Goal: Information Seeking & Learning: Learn about a topic

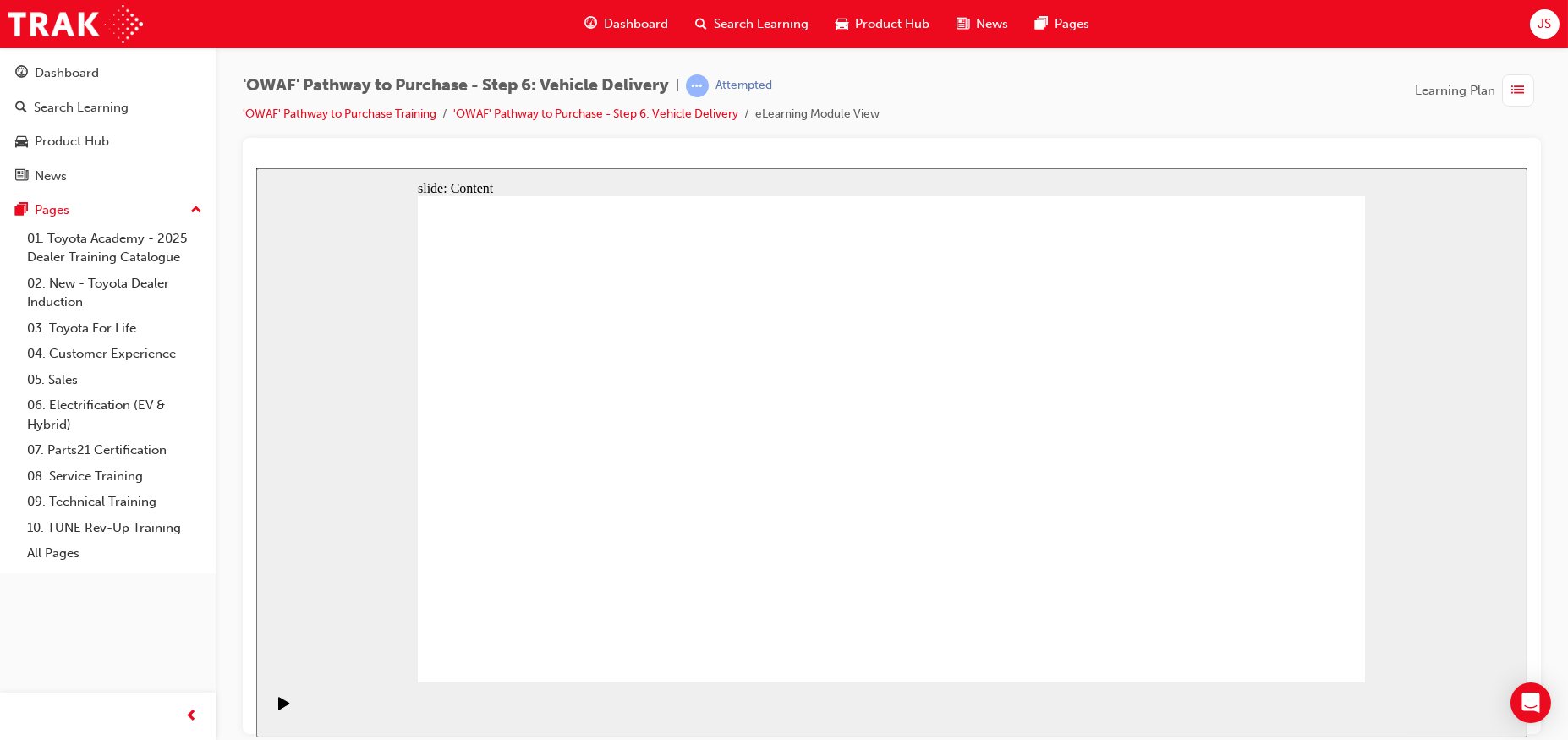
drag, startPoint x: 1256, startPoint y: 634, endPoint x: 1278, endPoint y: 639, distance: 22.6
drag, startPoint x: 1253, startPoint y: 655, endPoint x: 1290, endPoint y: 648, distance: 37.7
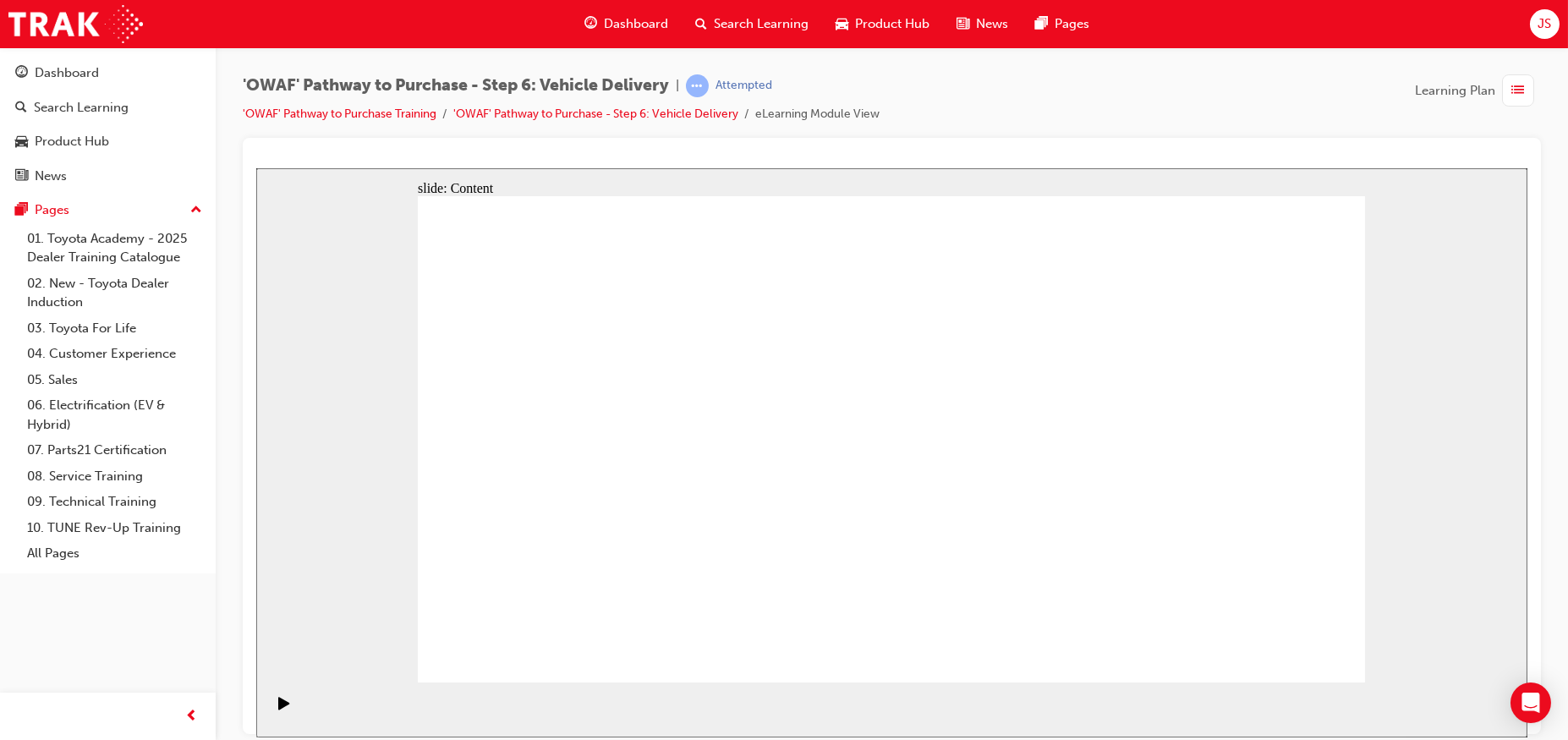
drag, startPoint x: 950, startPoint y: 345, endPoint x: 1020, endPoint y: 344, distance: 70.0
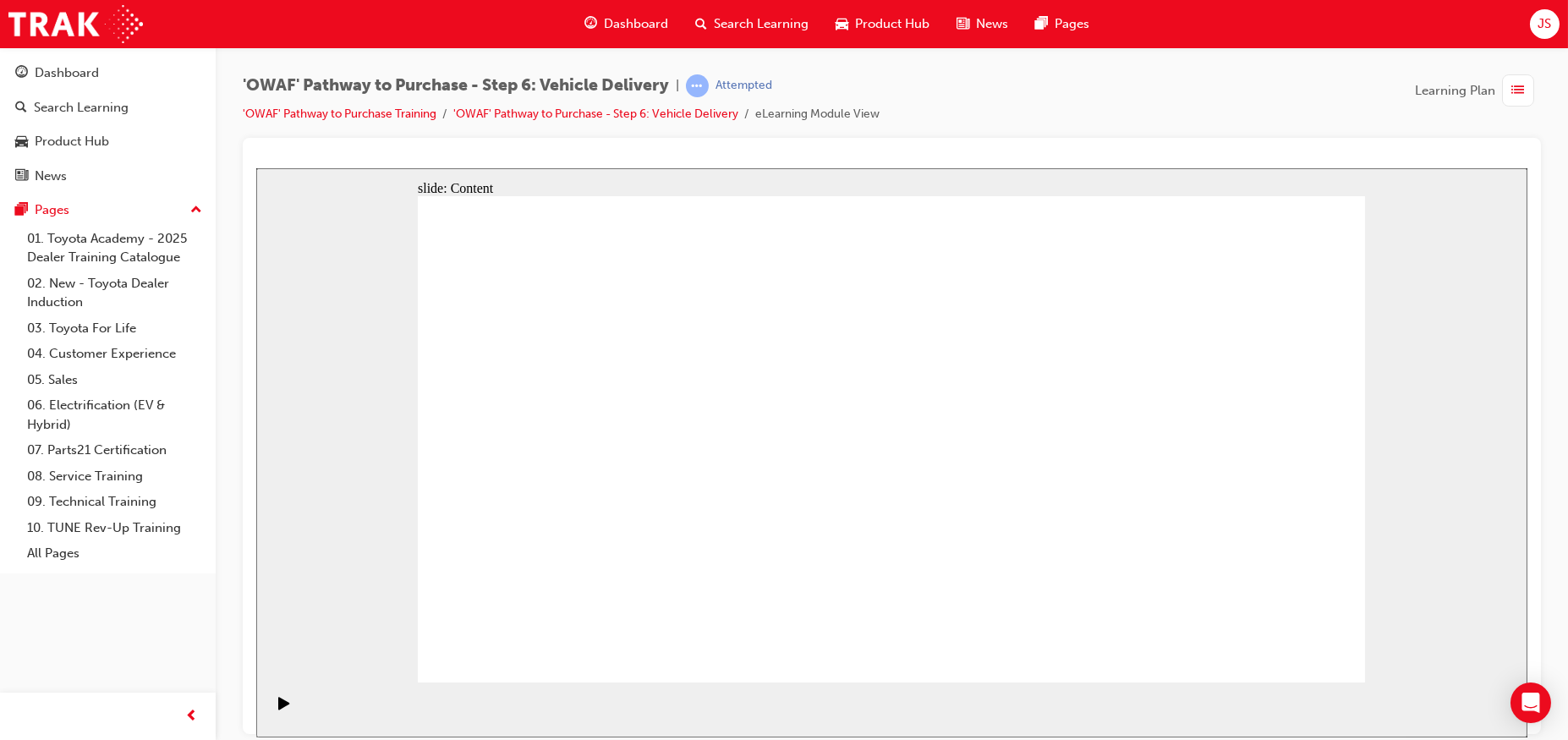
drag, startPoint x: 884, startPoint y: 526, endPoint x: 890, endPoint y: 539, distance: 14.3
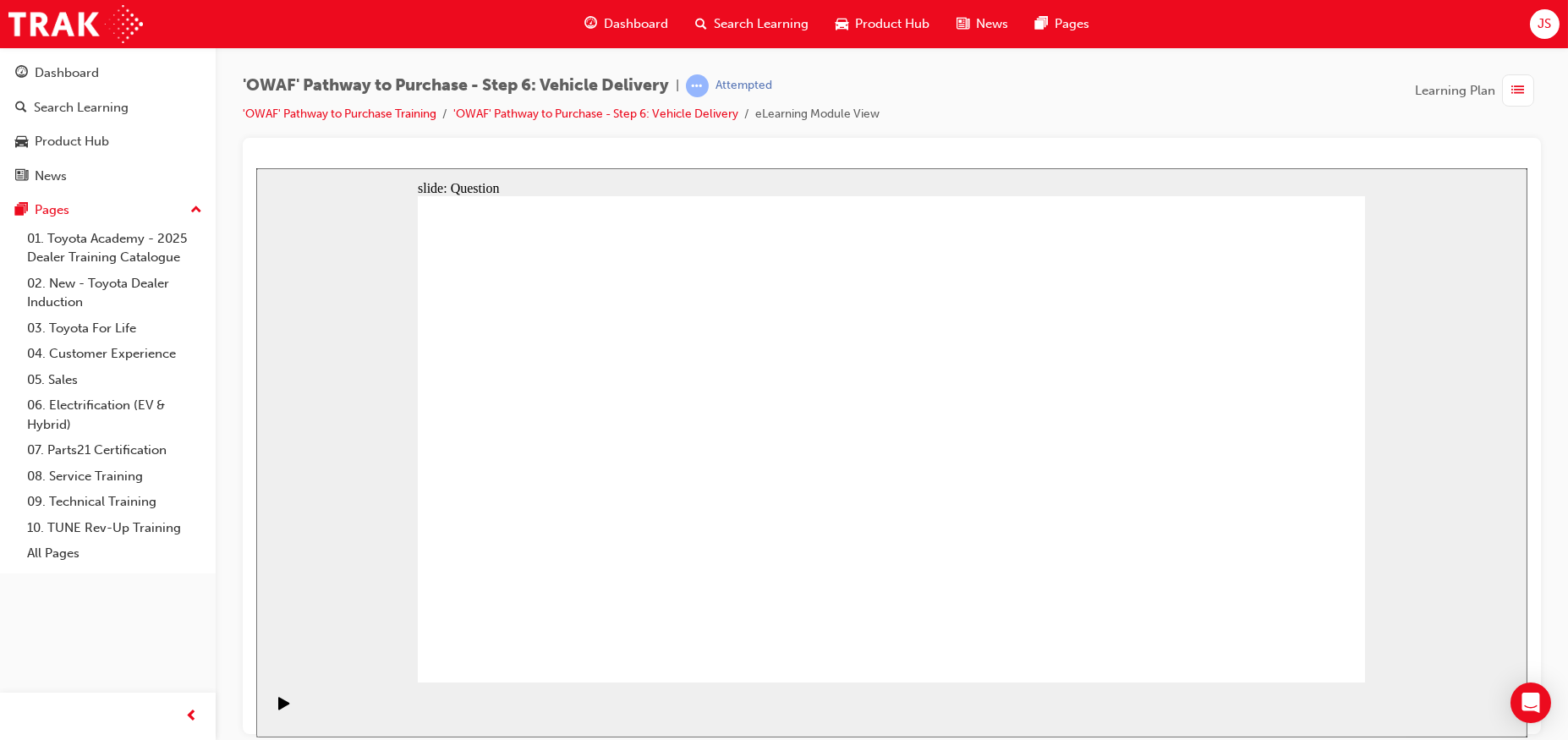
radio input "true"
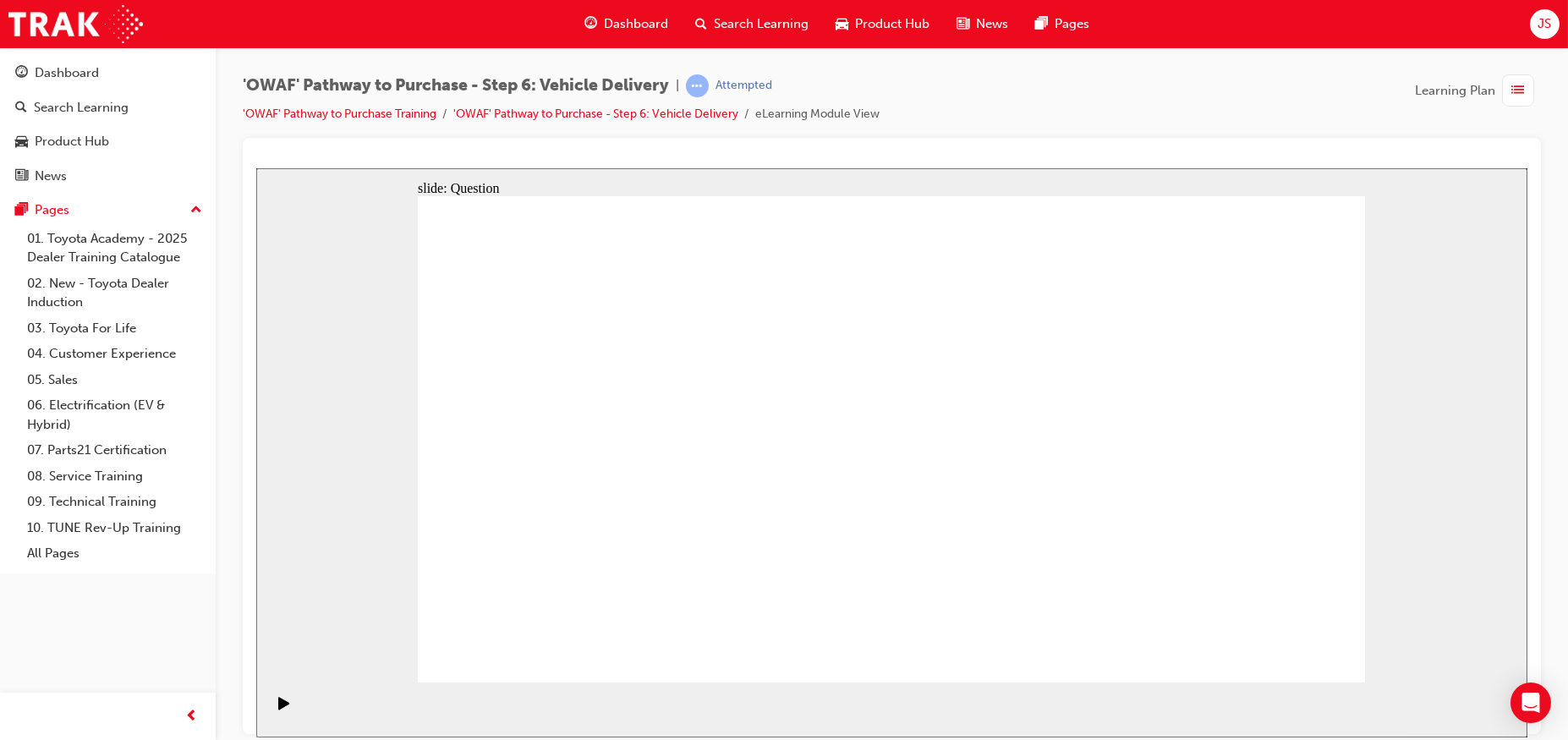
radio input "true"
drag, startPoint x: 730, startPoint y: 547, endPoint x: 799, endPoint y: 381, distance: 179.8
drag, startPoint x: 901, startPoint y: 542, endPoint x: 1061, endPoint y: 388, distance: 222.1
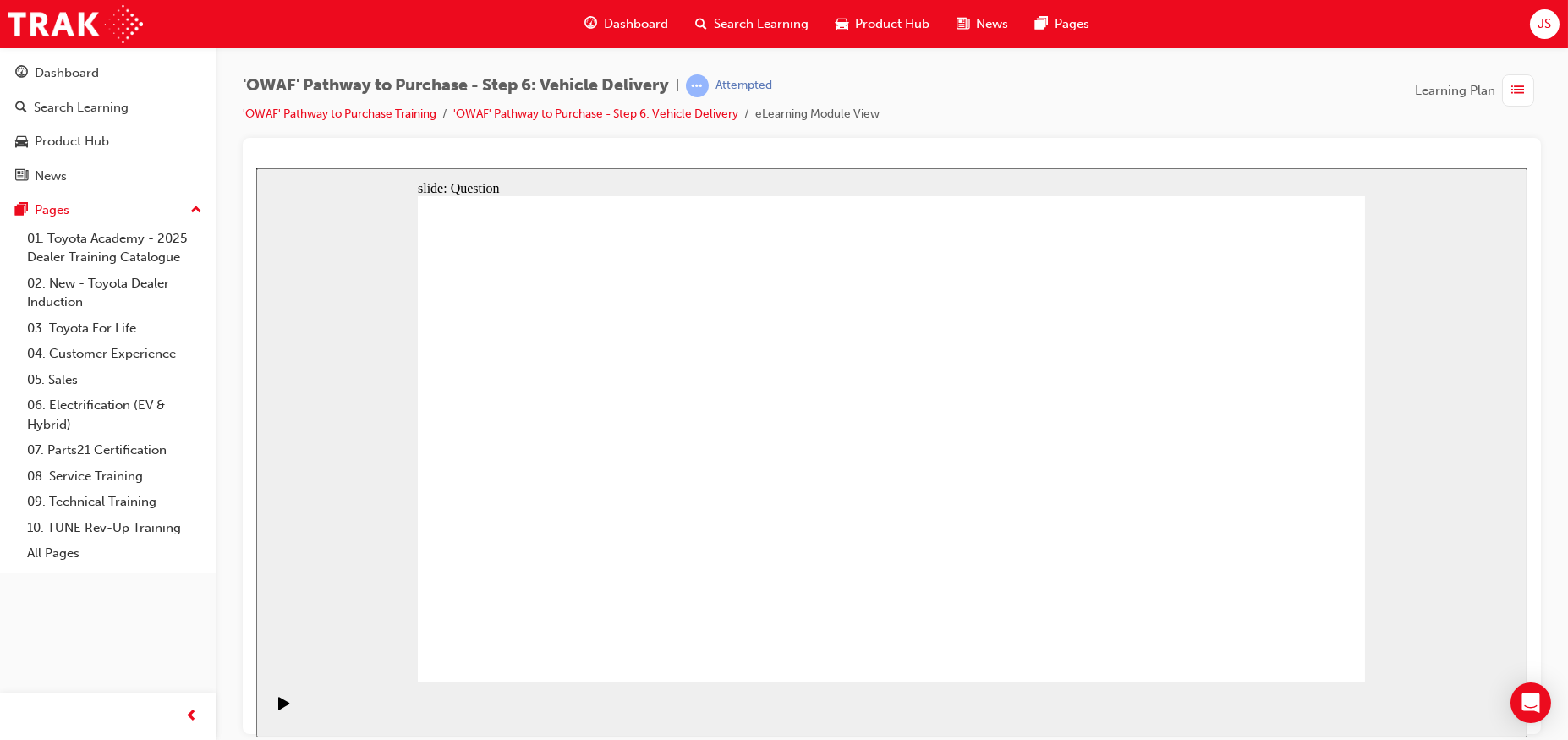
drag, startPoint x: 1066, startPoint y: 541, endPoint x: 670, endPoint y: 446, distance: 407.2
checkbox input "true"
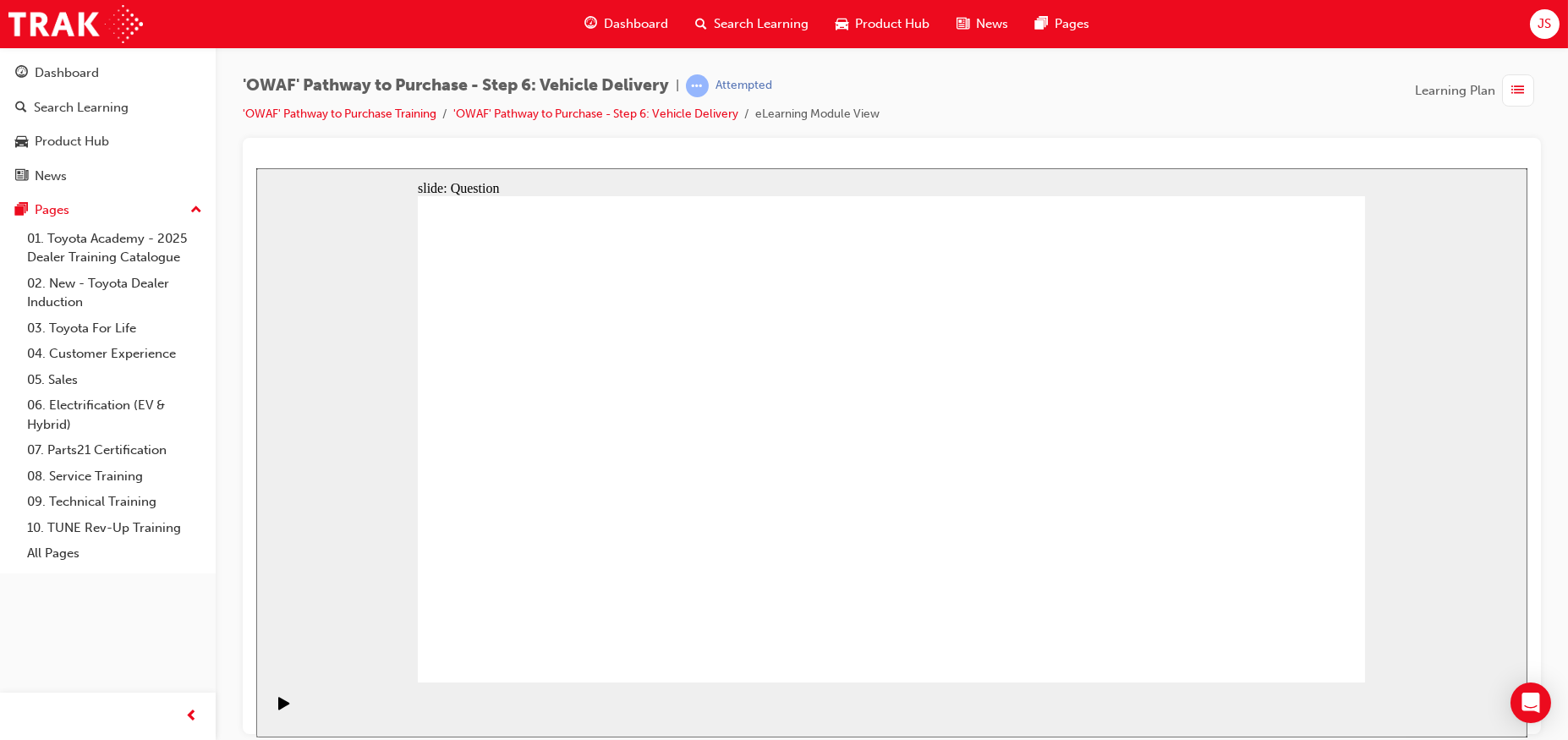
checkbox input "true"
drag, startPoint x: 1230, startPoint y: 457, endPoint x: 628, endPoint y: 528, distance: 606.2
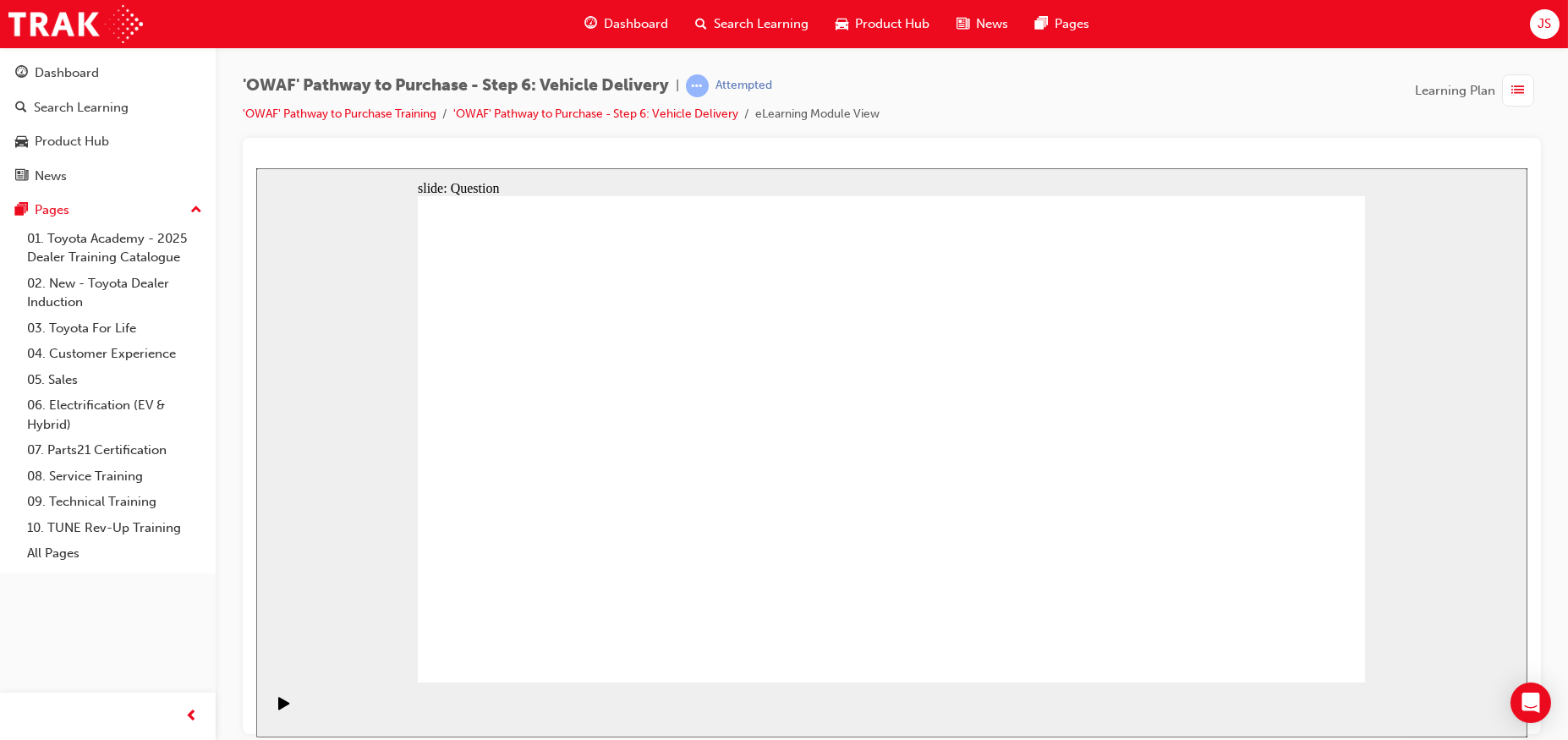
drag, startPoint x: 1229, startPoint y: 436, endPoint x: 600, endPoint y: 506, distance: 632.9
drag, startPoint x: 1243, startPoint y: 450, endPoint x: 921, endPoint y: 540, distance: 334.3
drag, startPoint x: 1261, startPoint y: 453, endPoint x: 627, endPoint y: 558, distance: 642.6
drag, startPoint x: 1225, startPoint y: 453, endPoint x: 673, endPoint y: 529, distance: 557.2
drag, startPoint x: 1222, startPoint y: 461, endPoint x: 928, endPoint y: 521, distance: 300.1
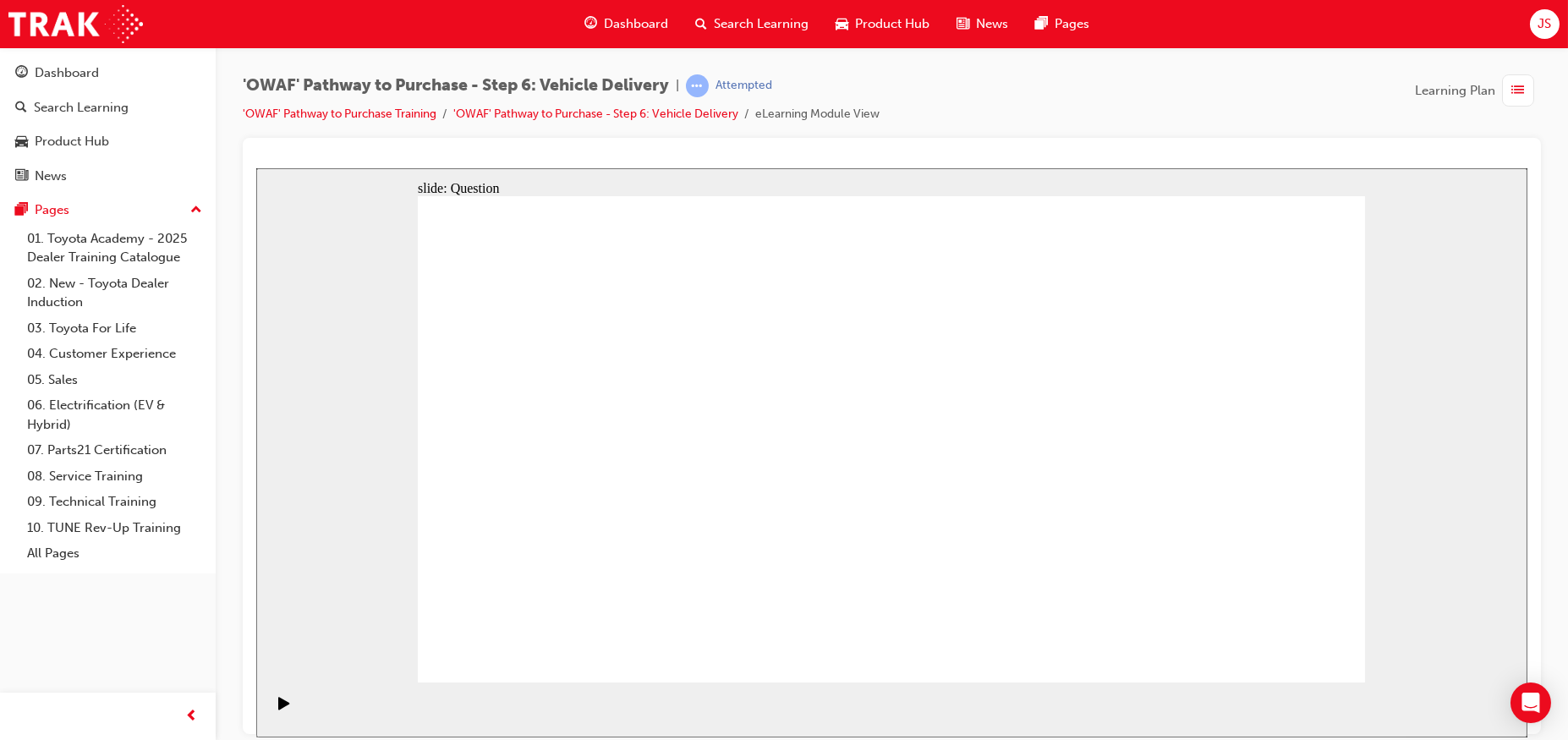
drag, startPoint x: 1244, startPoint y: 462, endPoint x: 592, endPoint y: 546, distance: 657.4
drag, startPoint x: 1175, startPoint y: 470, endPoint x: 585, endPoint y: 534, distance: 593.5
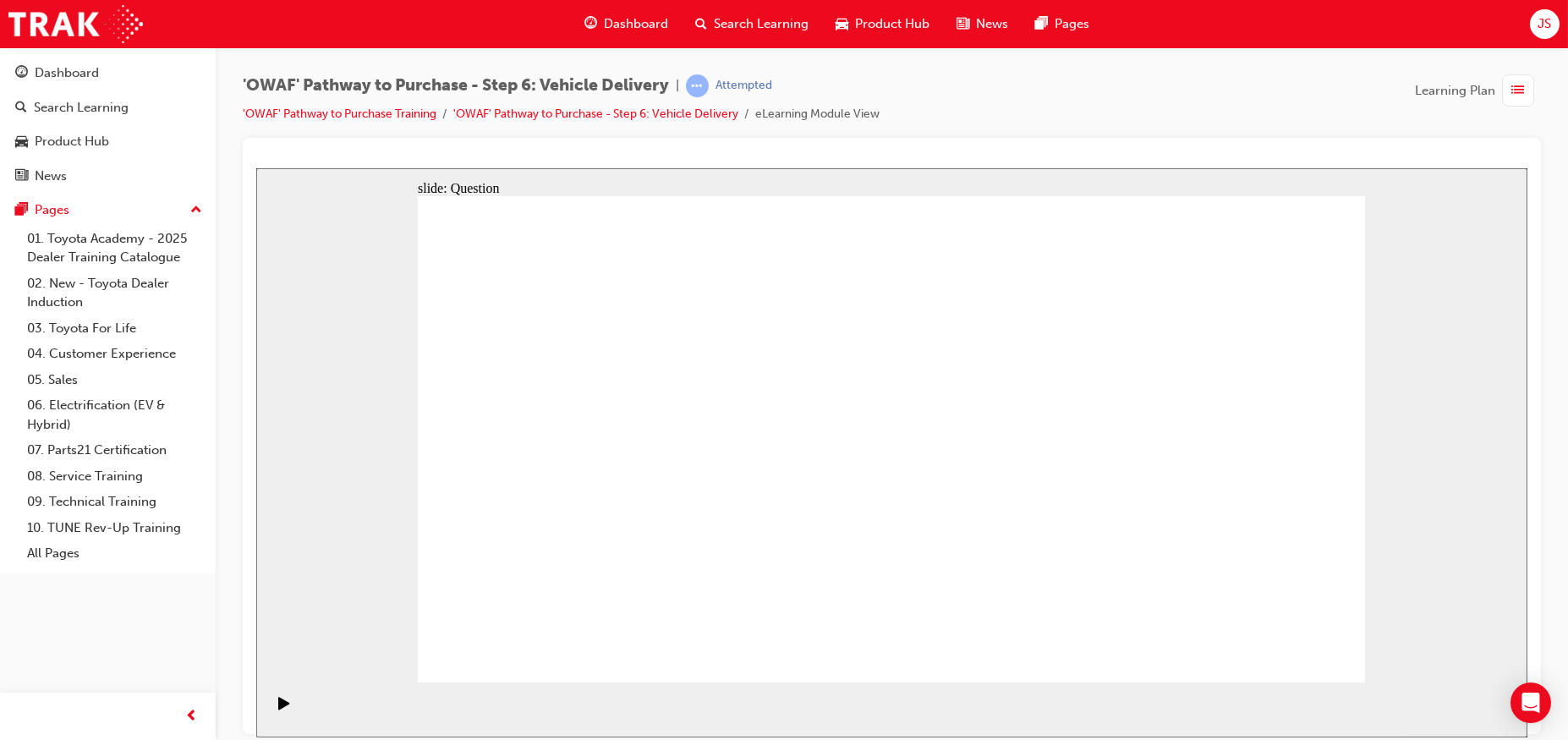
radio input "true"
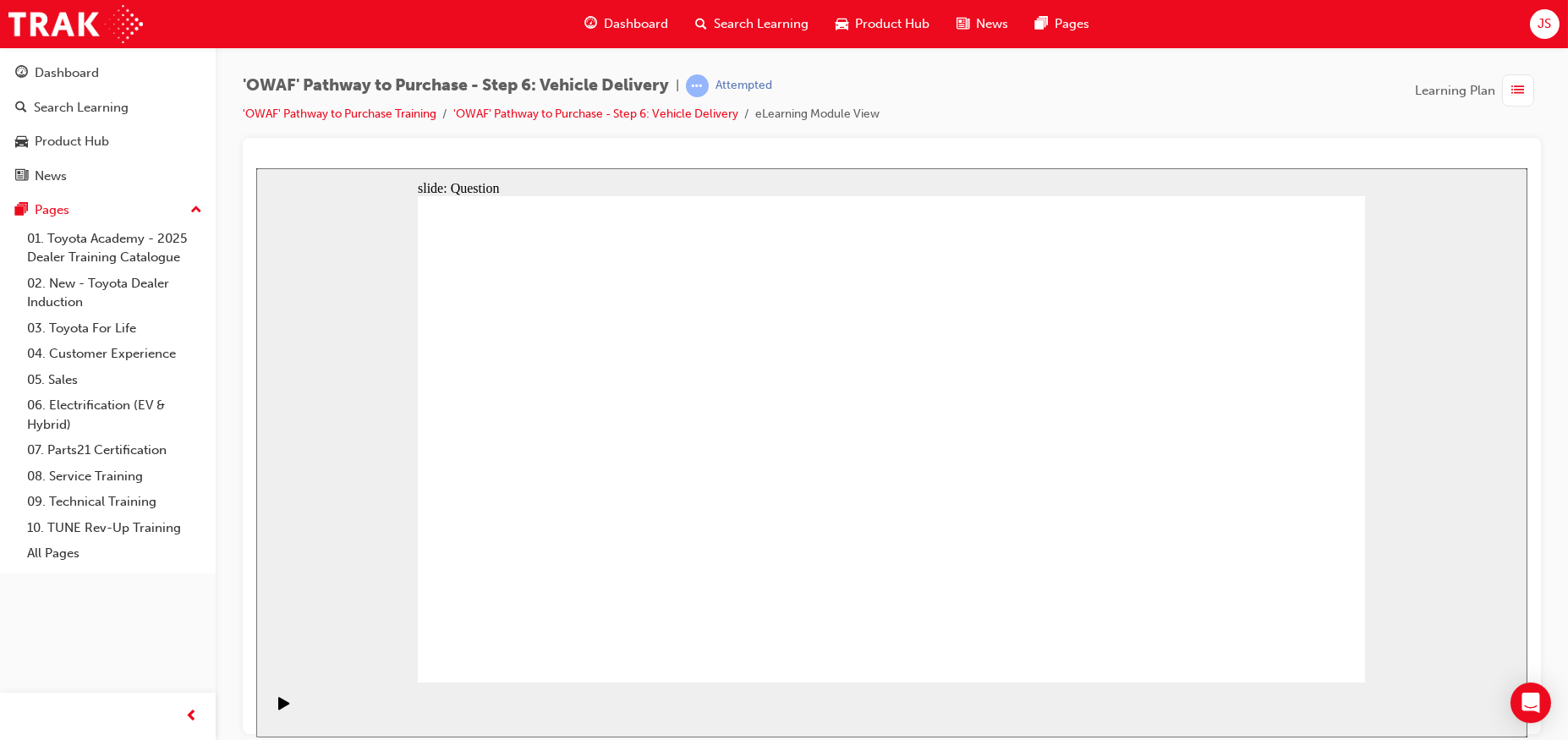
click at [61, 68] on div "Dashboard" at bounding box center [66, 73] width 64 height 20
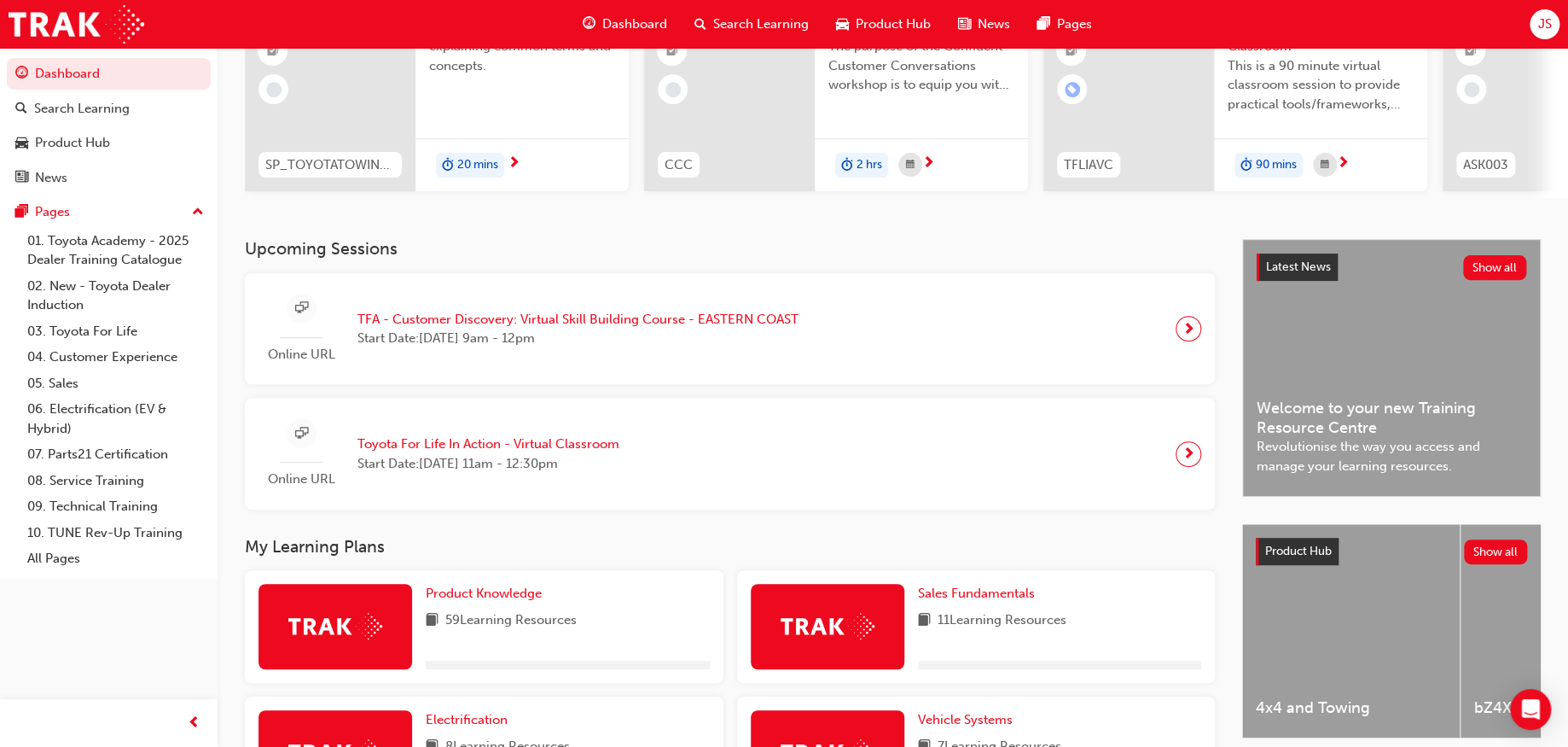
scroll to position [663, 0]
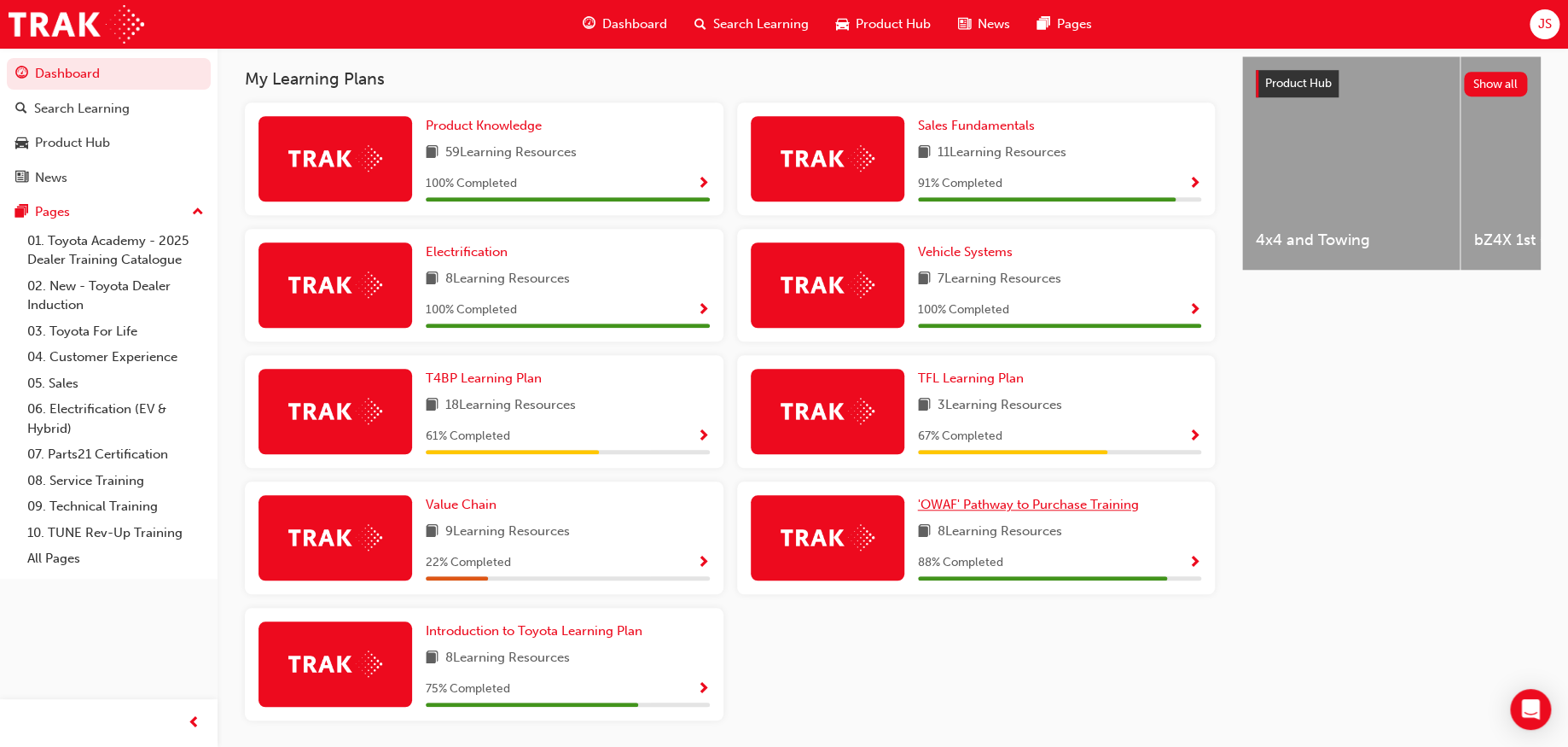
click at [1019, 510] on span "'OWAF' Pathway to Purchase Training" at bounding box center [1029, 504] width 221 height 15
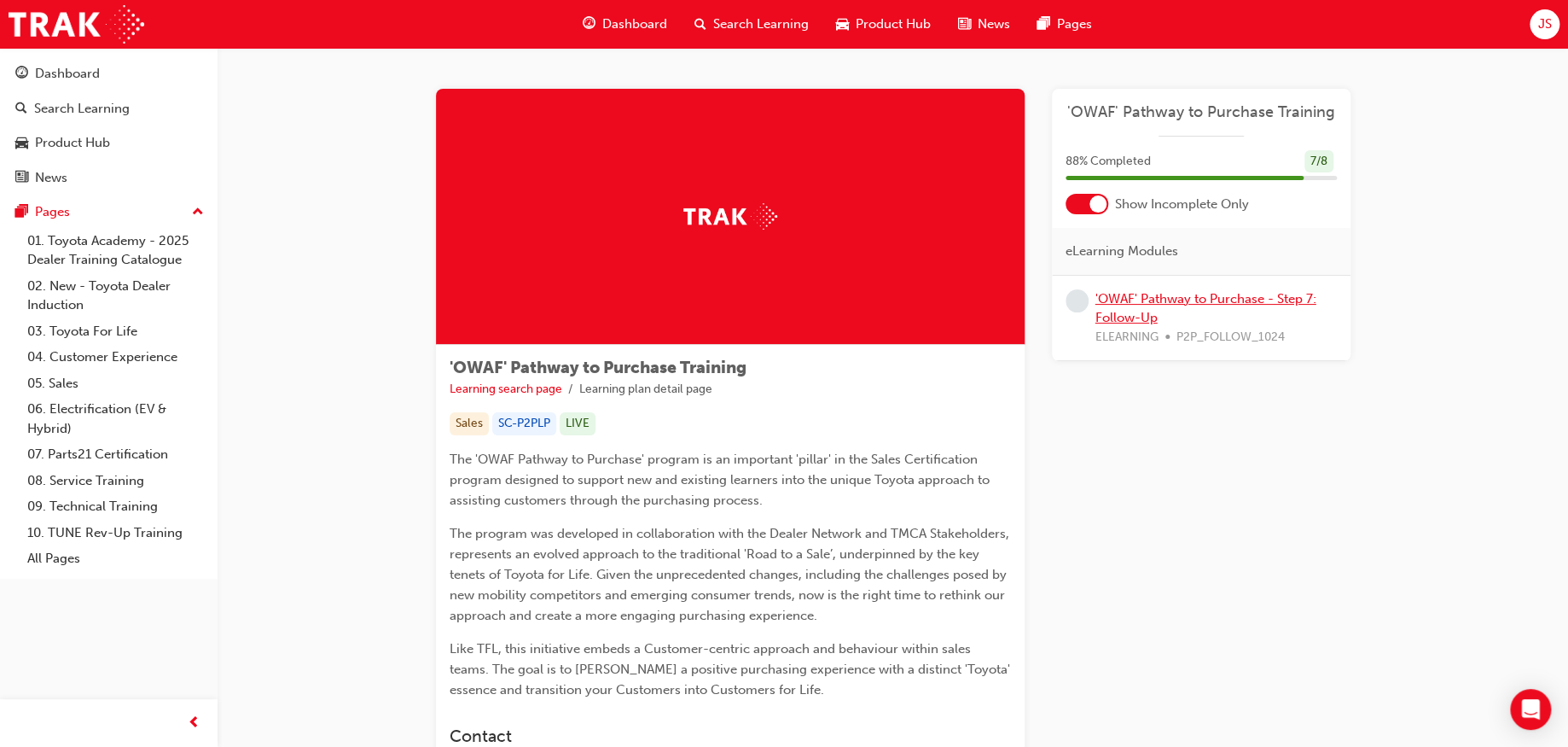
click at [1127, 298] on link "'OWAF' Pathway to Purchase - Step 7: Follow-Up" at bounding box center [1206, 308] width 221 height 35
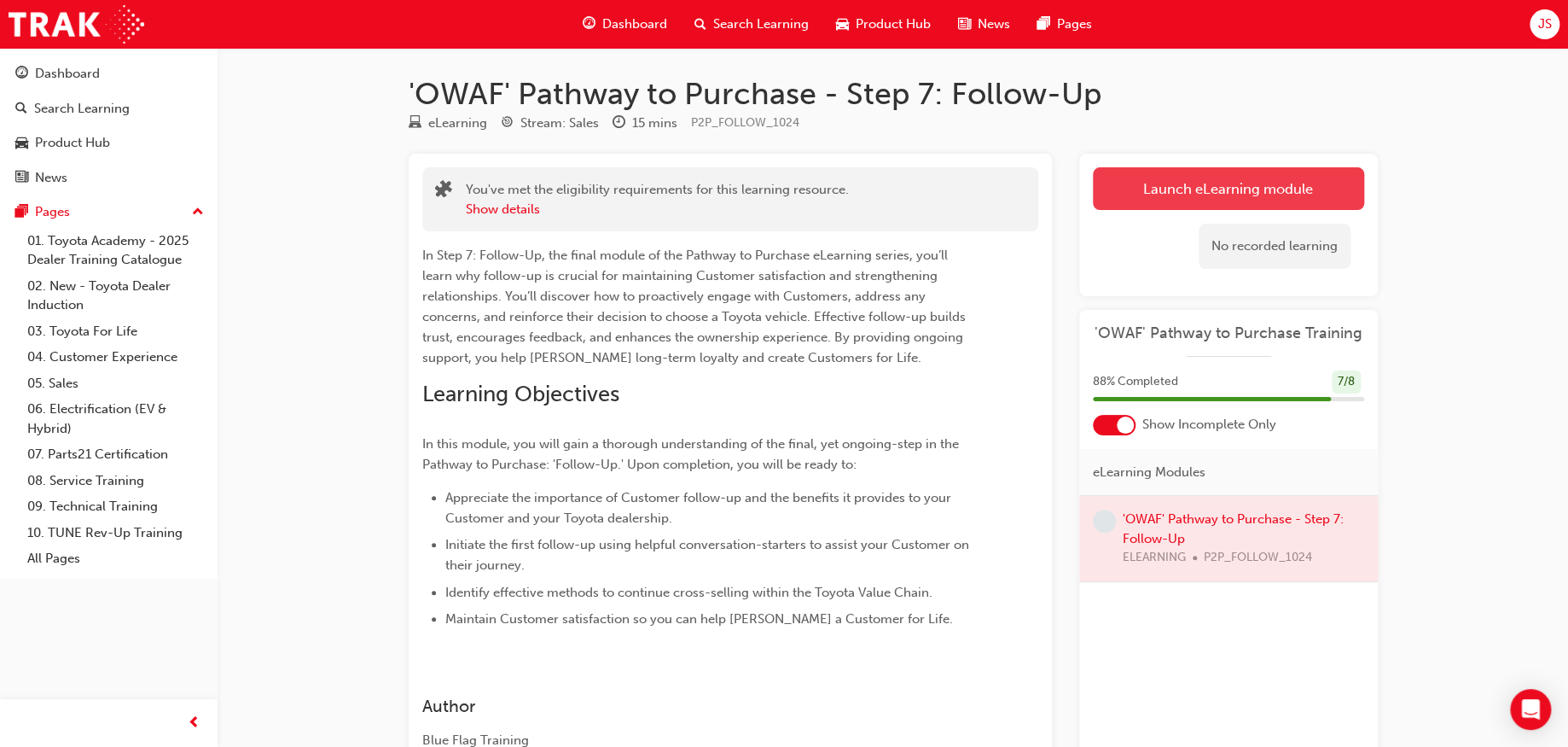
click at [1248, 175] on link "Launch eLearning module" at bounding box center [1229, 188] width 271 height 43
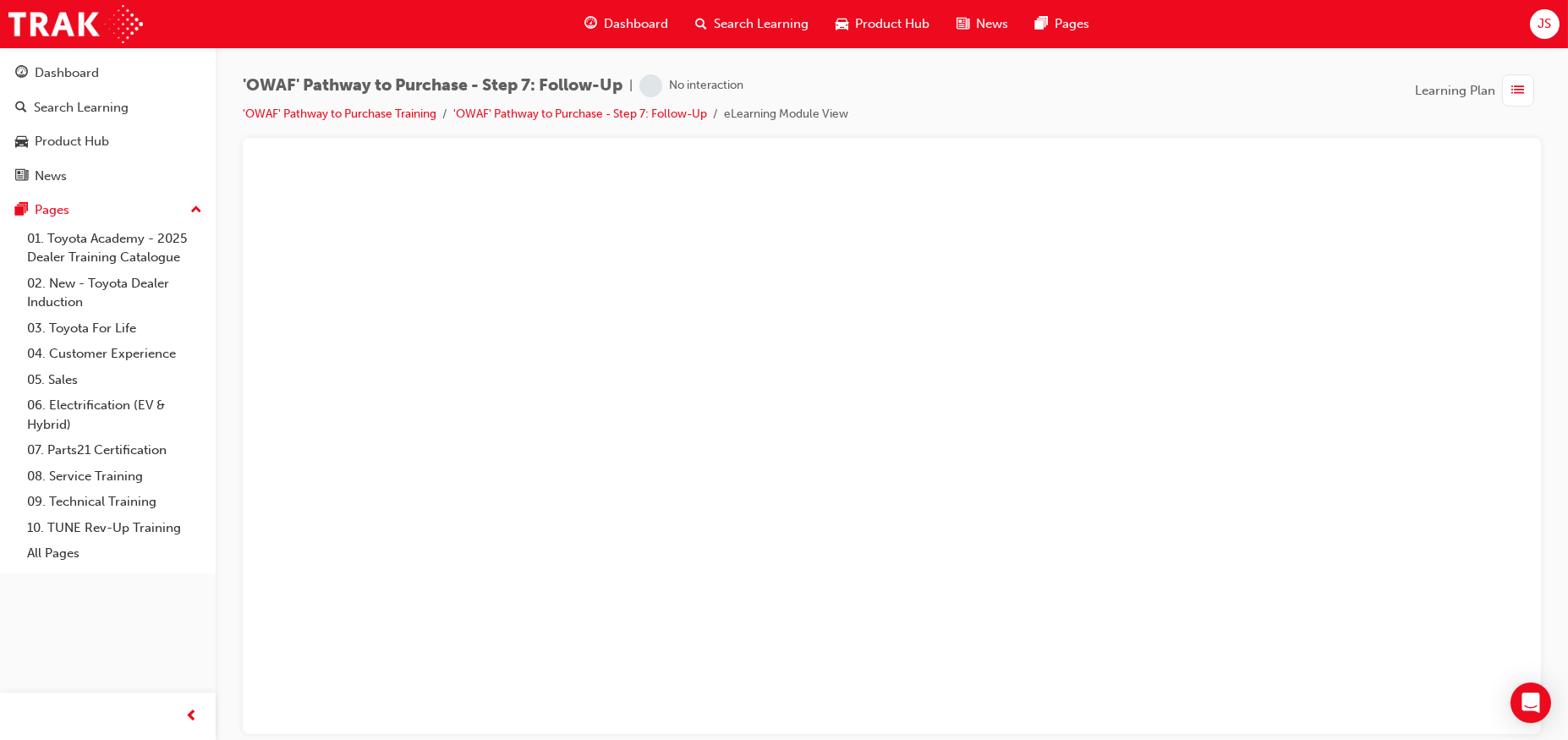
click at [31, 55] on button "Dashboard Search Learning Product Hub News Pages" at bounding box center [108, 124] width 203 height 140
click at [51, 64] on div "Dashboard" at bounding box center [66, 73] width 64 height 20
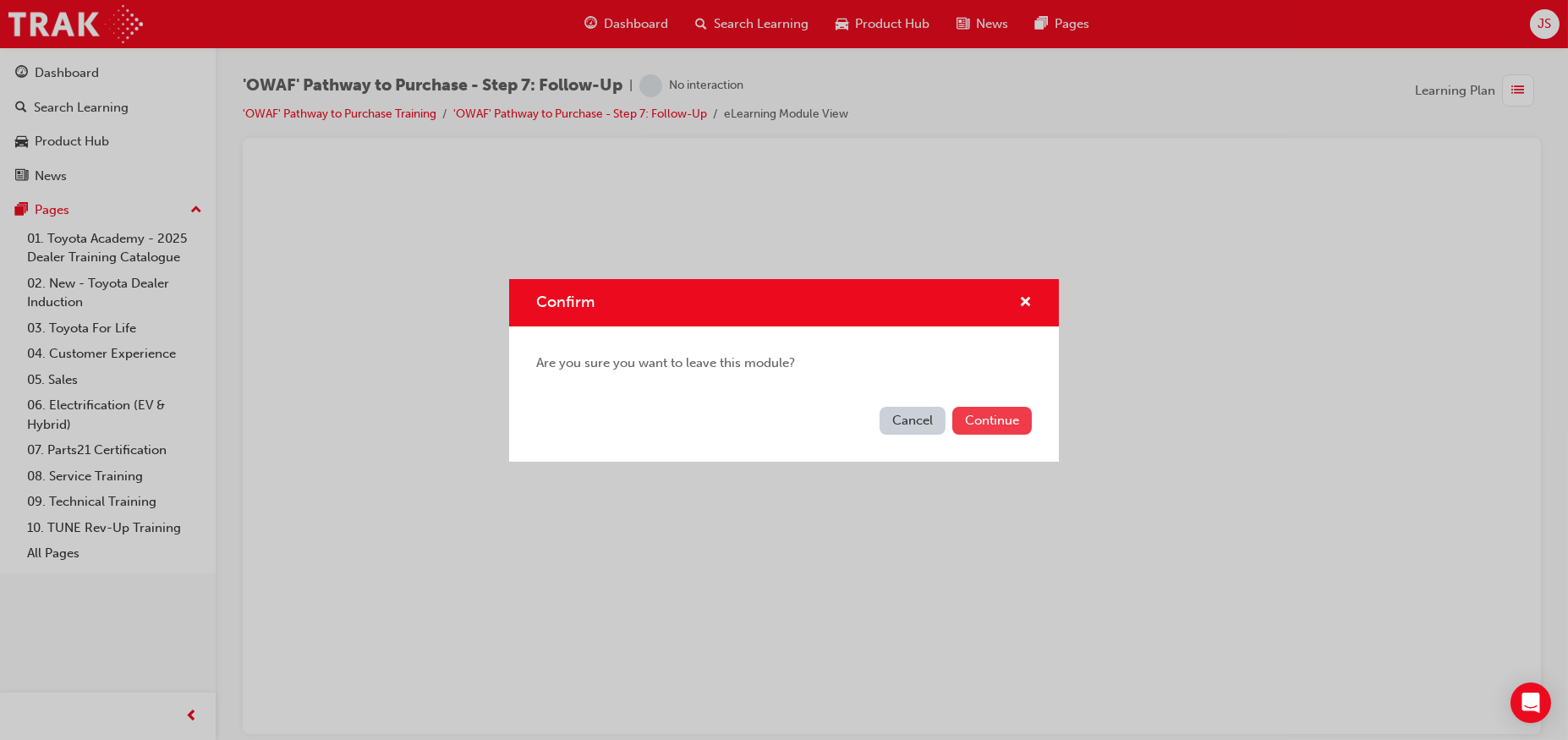
click at [983, 420] on button "Continue" at bounding box center [992, 421] width 79 height 28
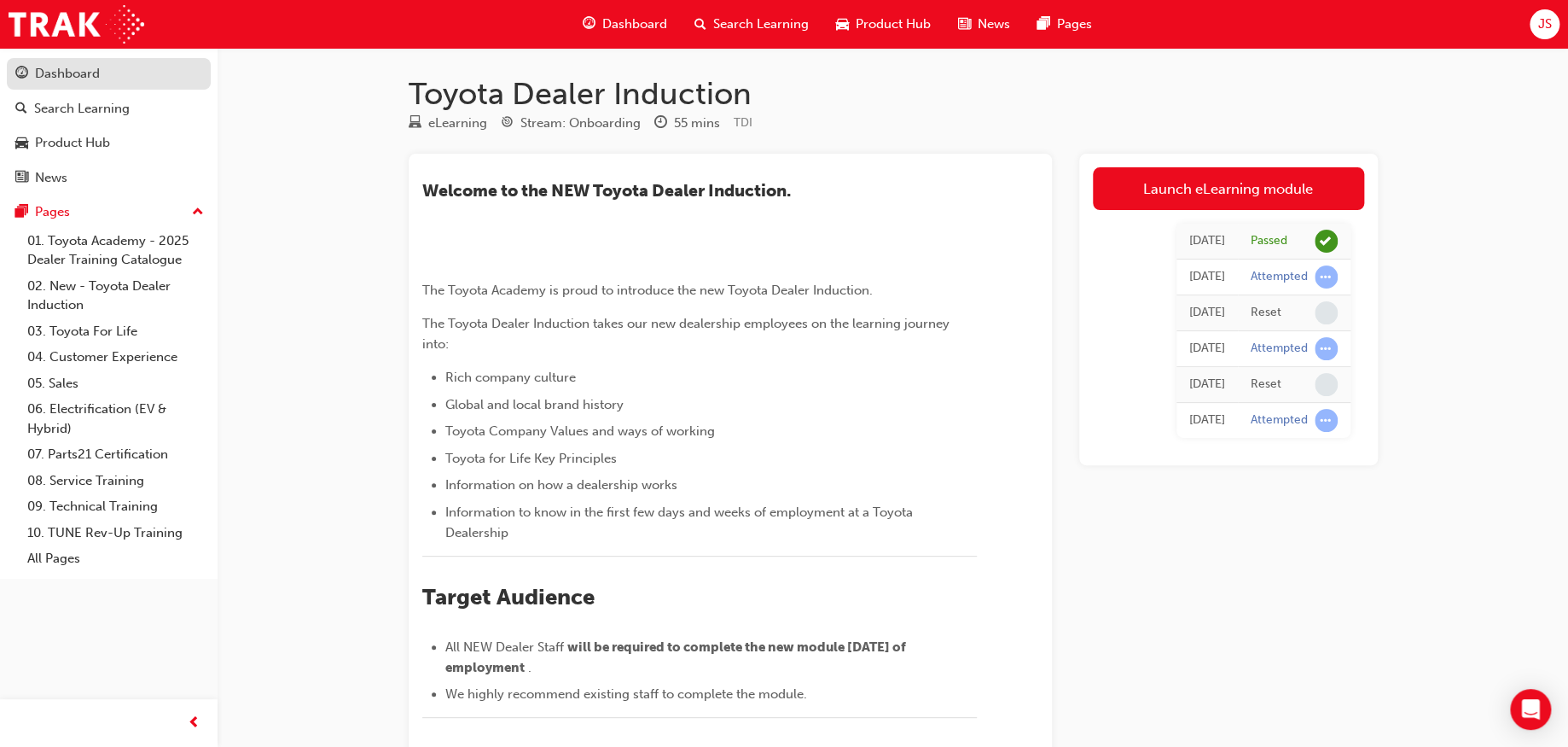
click at [56, 65] on div "Dashboard" at bounding box center [67, 74] width 65 height 20
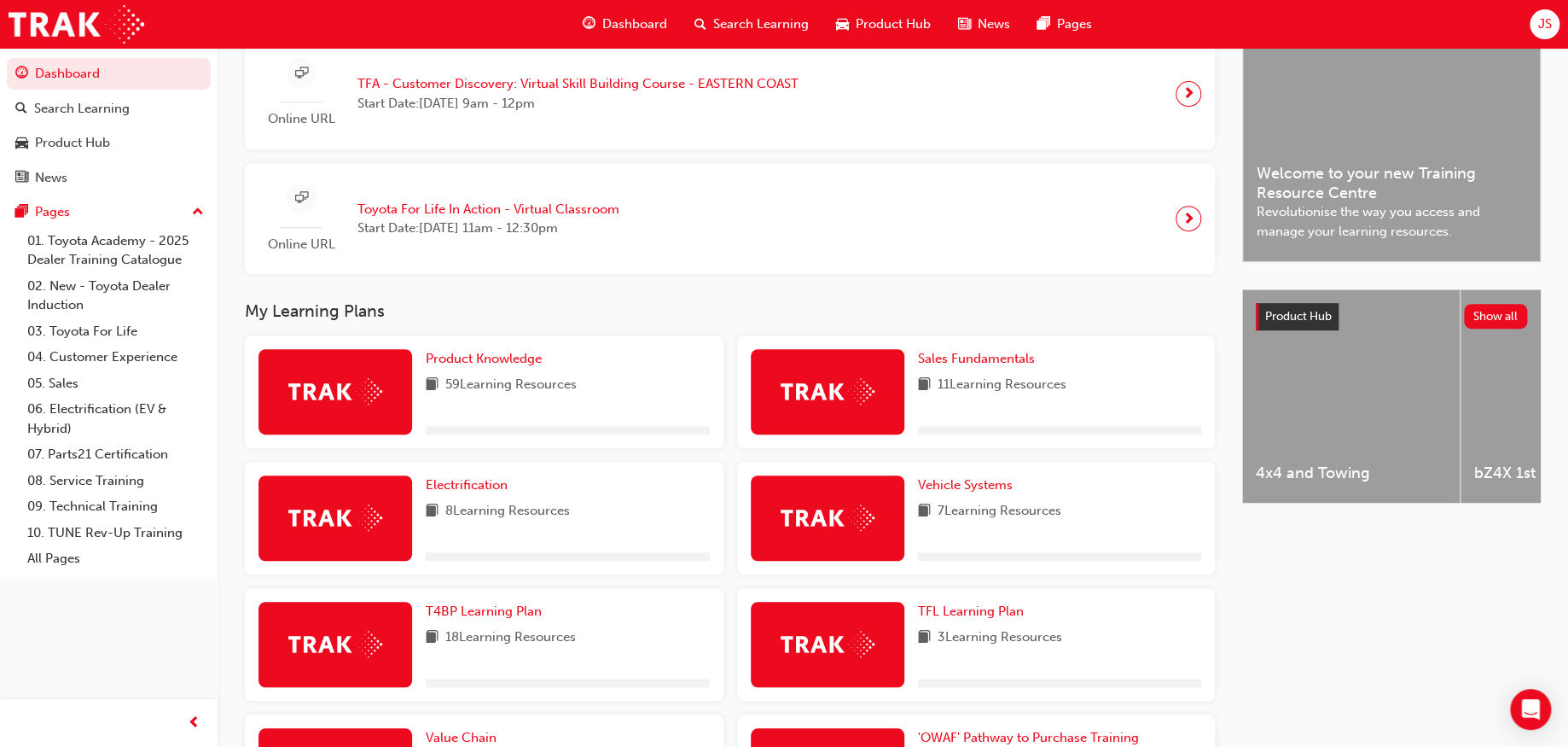
scroll to position [659, 0]
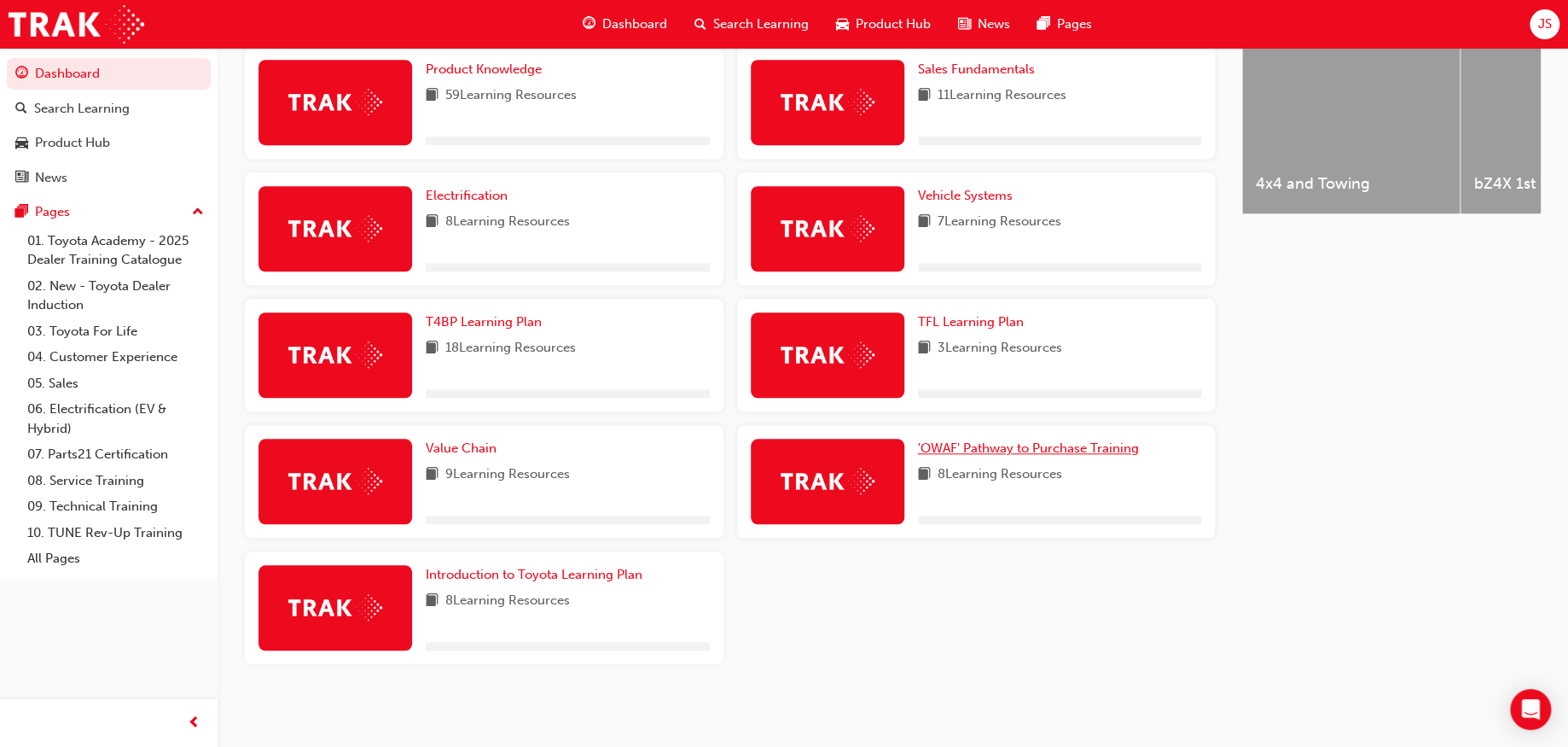
click at [989, 446] on span "'OWAF' Pathway to Purchase Training" at bounding box center [1029, 448] width 221 height 15
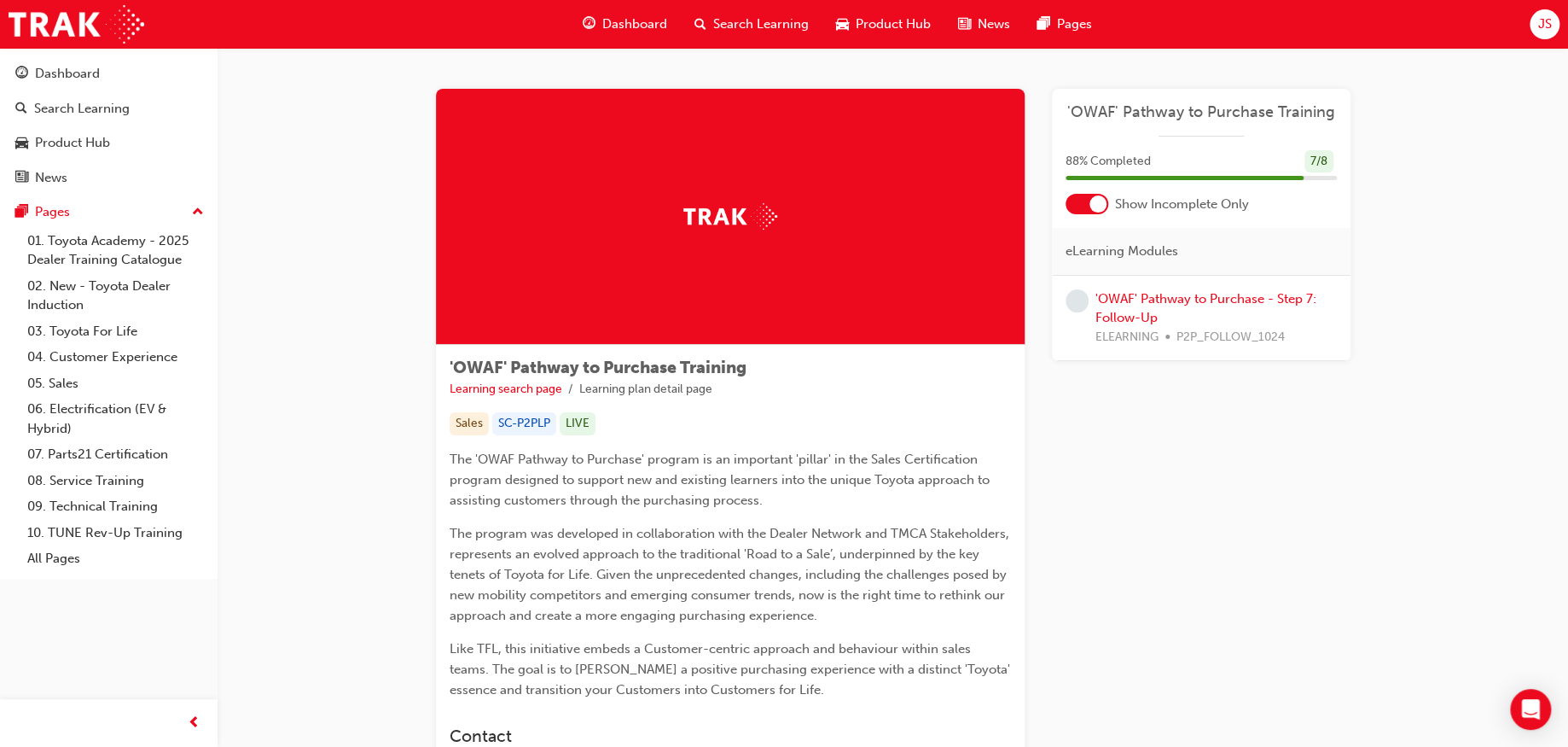
click at [1138, 307] on div "'OWAF' Pathway to Purchase - Step 7: Follow-Up ELEARNING P2P_FOLLOW_1024" at bounding box center [1216, 318] width 241 height 58
click at [1138, 298] on link "'OWAF' Pathway to Purchase - Step 7: Follow-Up" at bounding box center [1206, 308] width 221 height 35
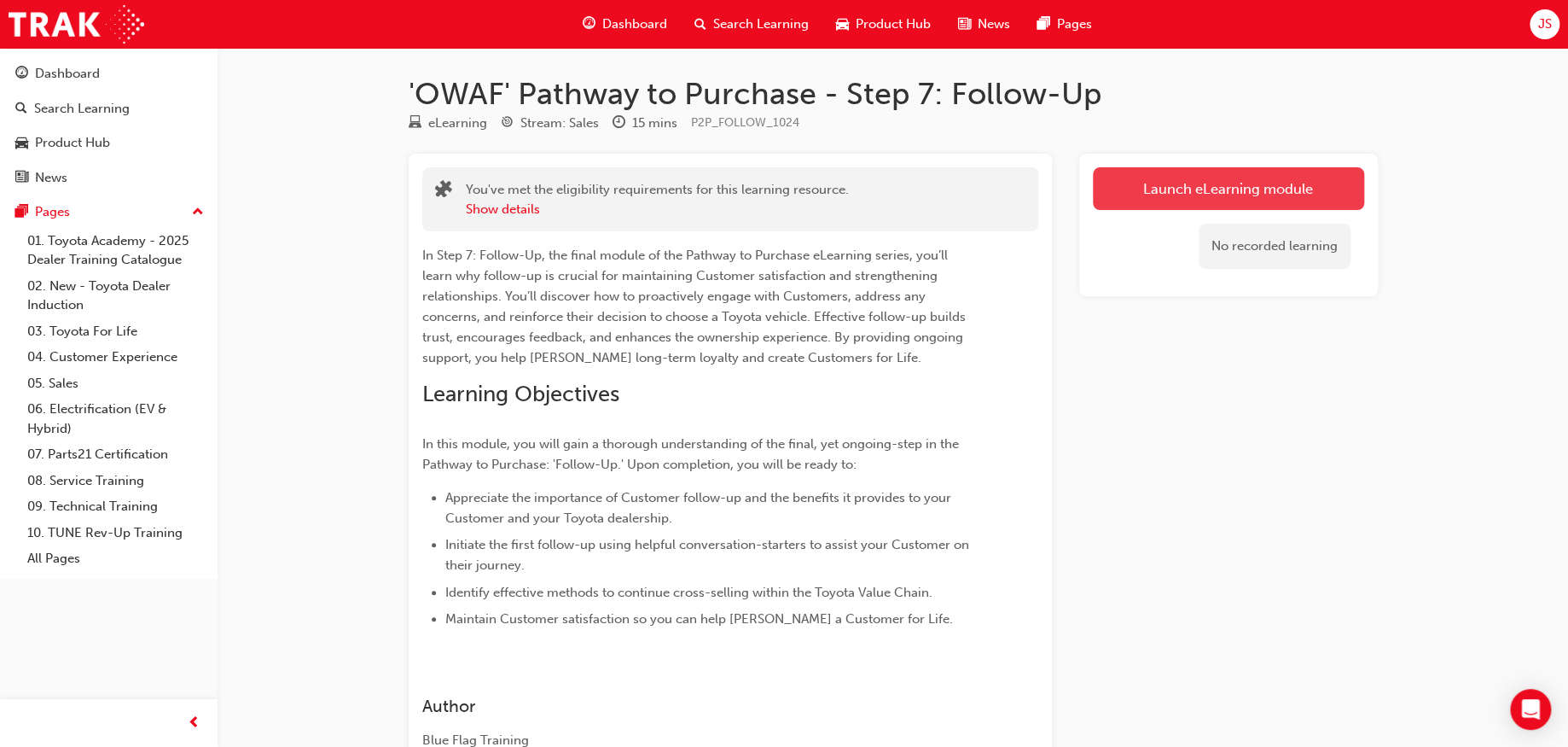
click at [1272, 194] on link "Launch eLearning module" at bounding box center [1229, 188] width 271 height 43
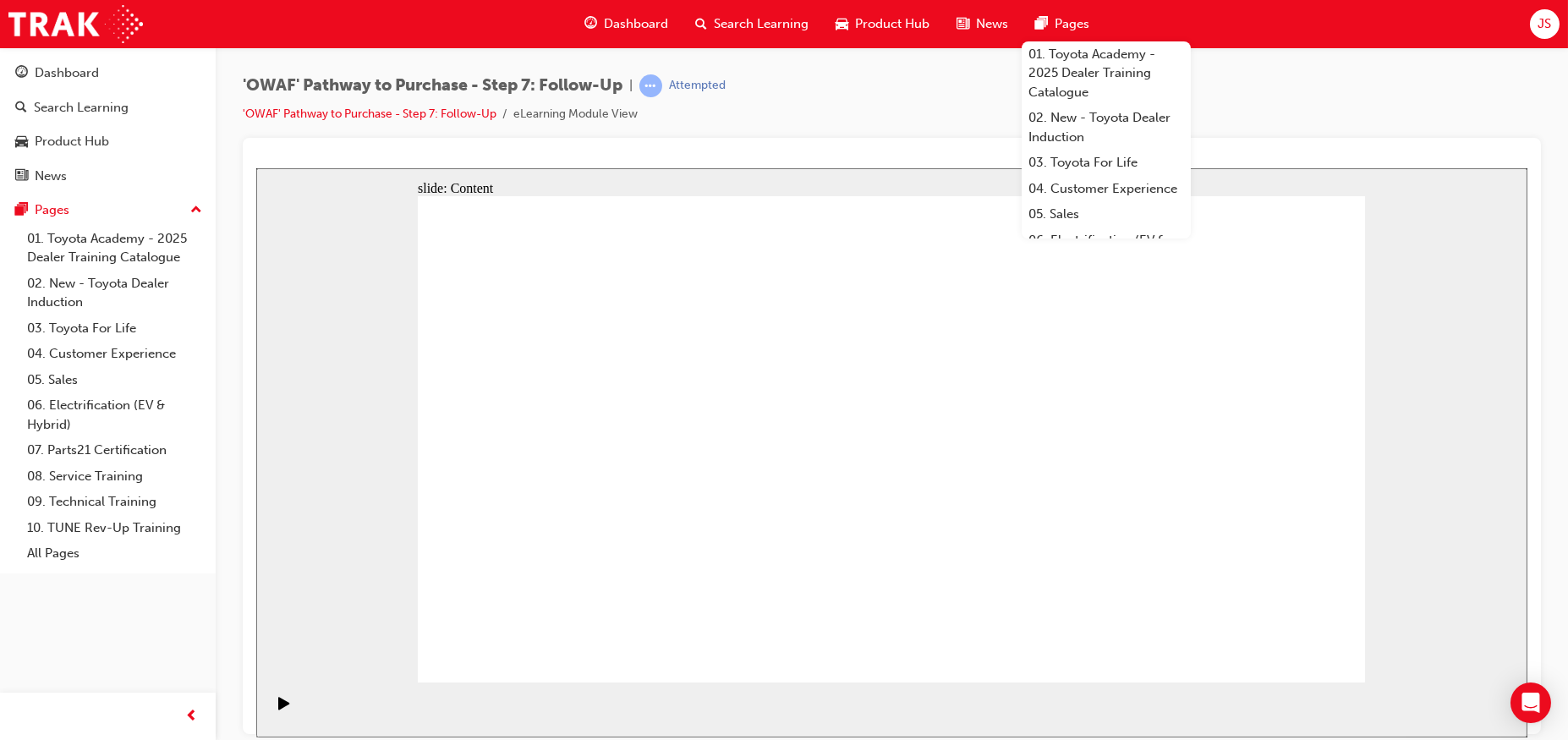
click at [1428, 187] on div "slide: Content Rectangle 1 Rectangle 1 Rectangle 1 The importance of Follow-Up …" at bounding box center [891, 452] width 1272 height 569
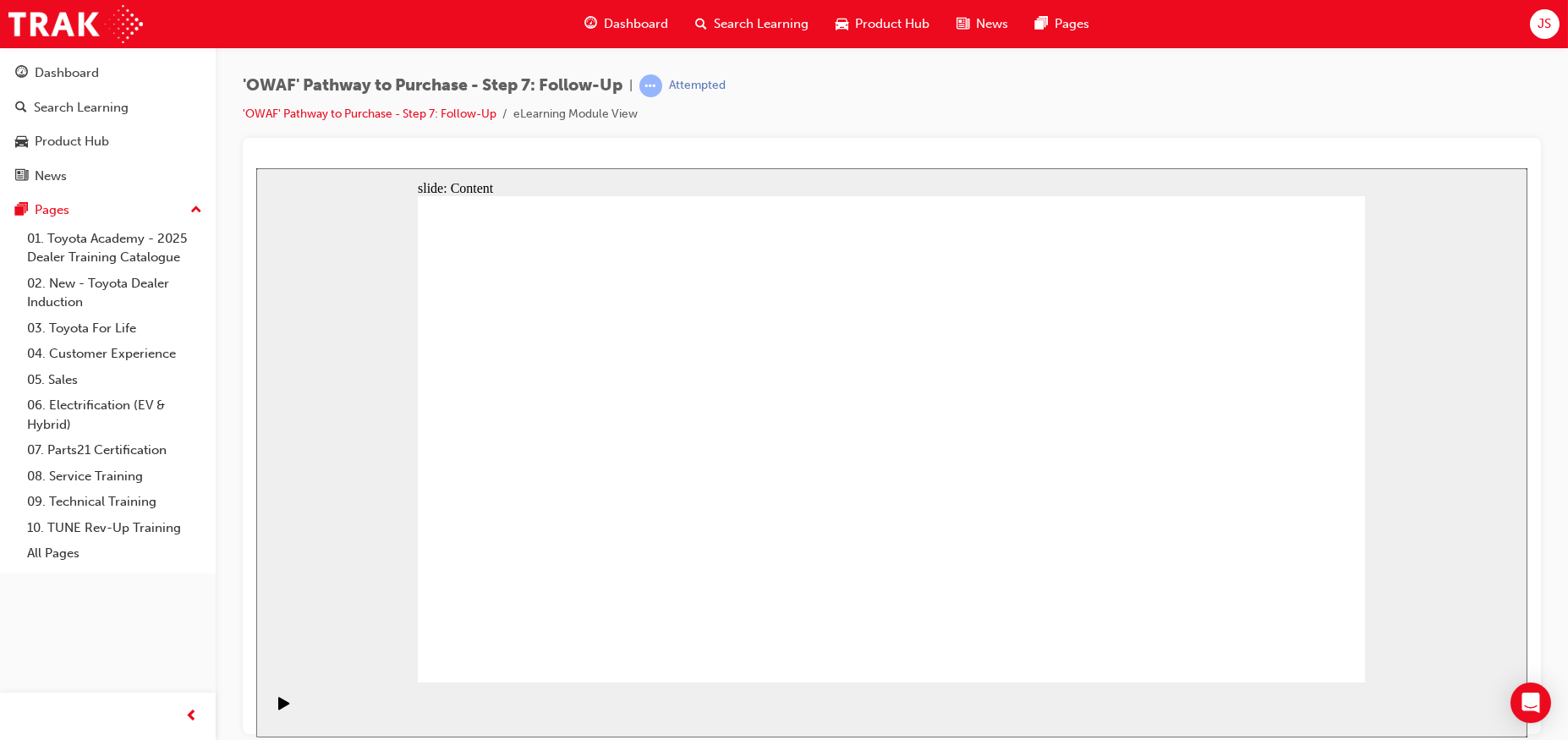
drag, startPoint x: 944, startPoint y: 469, endPoint x: 911, endPoint y: 417, distance: 61.6
drag, startPoint x: 994, startPoint y: 372, endPoint x: 1058, endPoint y: 396, distance: 68.4
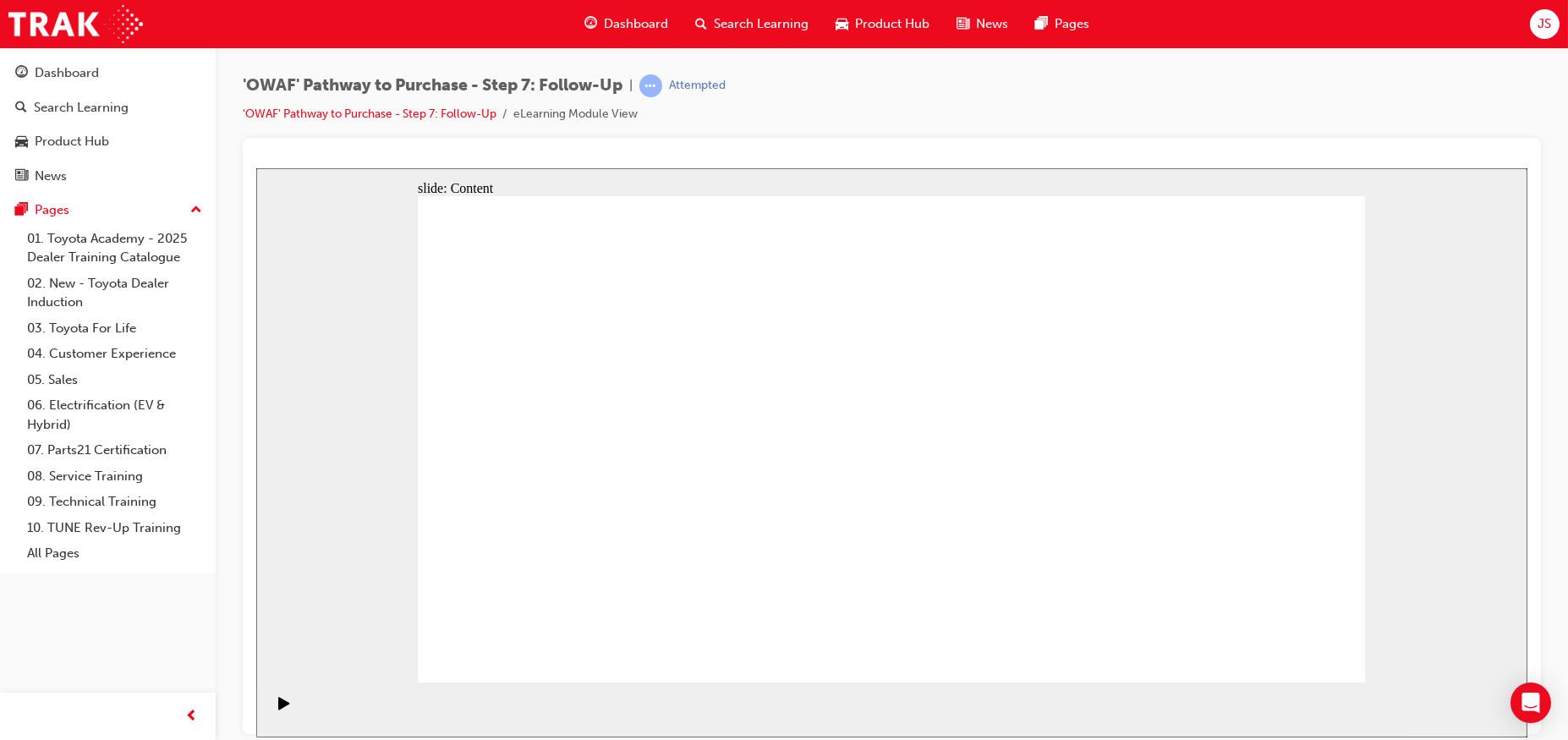
drag, startPoint x: 1282, startPoint y: 634, endPoint x: 1282, endPoint y: 646, distance: 12.0
drag, startPoint x: 481, startPoint y: 420, endPoint x: 502, endPoint y: 420, distance: 21.0
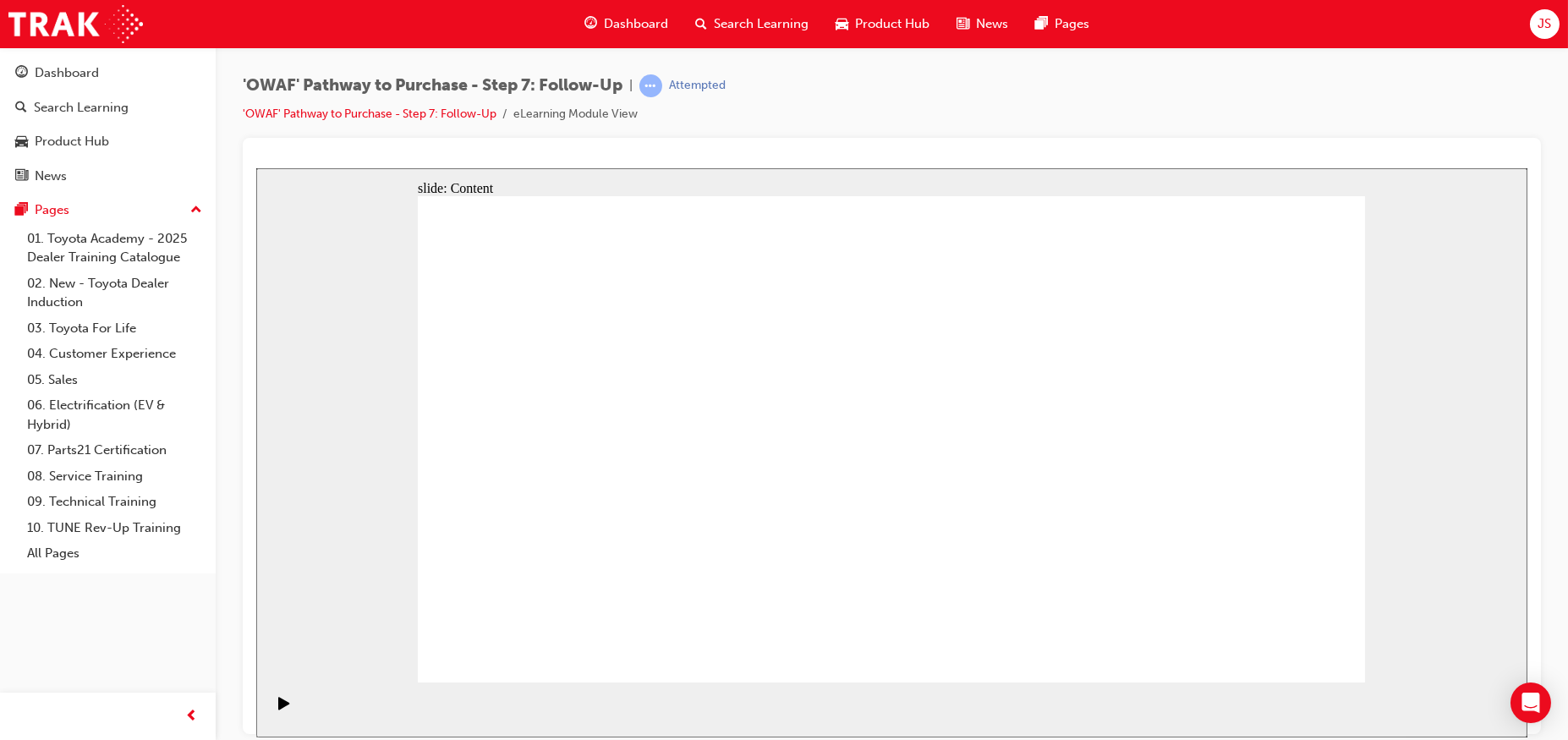
drag, startPoint x: 579, startPoint y: 539, endPoint x: 605, endPoint y: 539, distance: 26.0
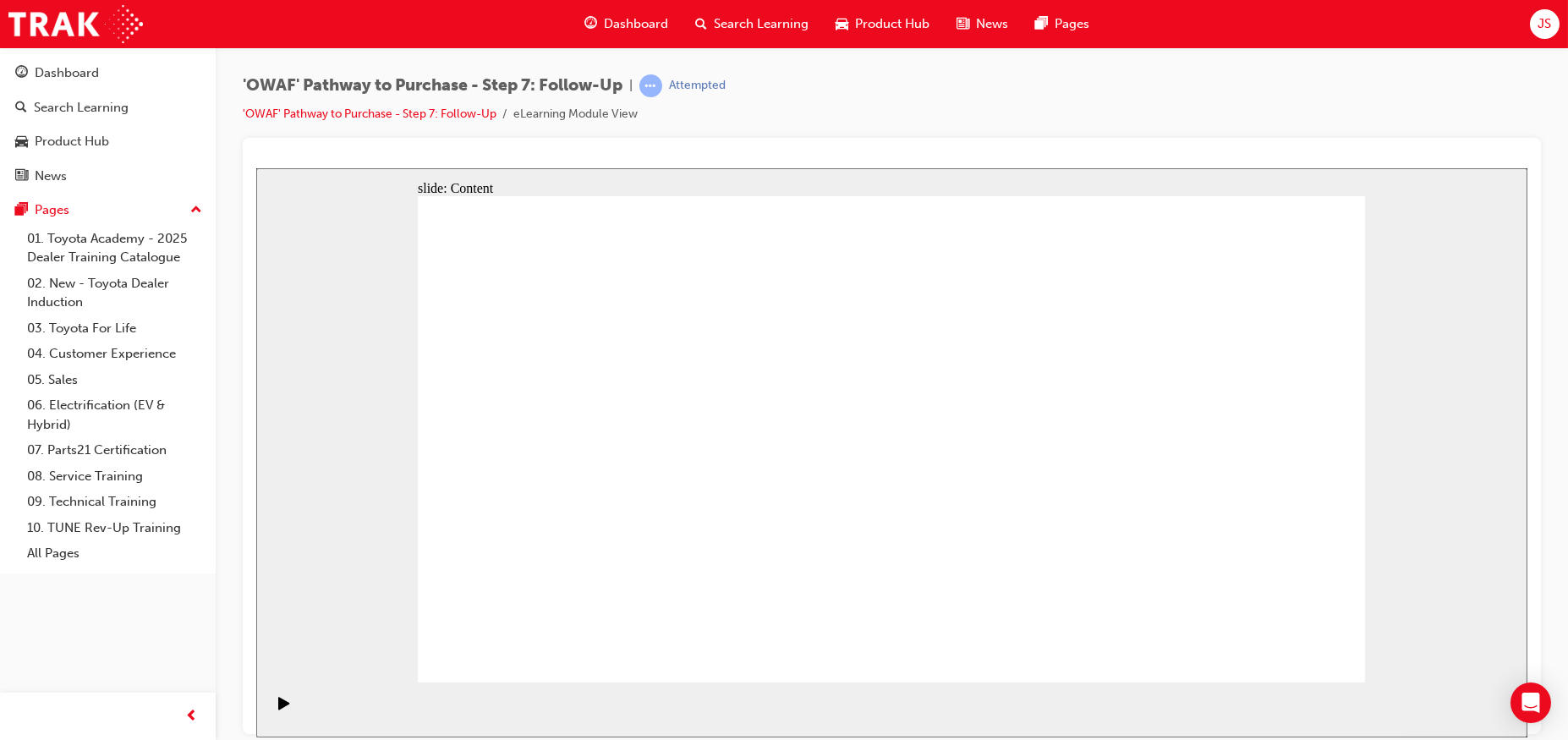
drag, startPoint x: 696, startPoint y: 524, endPoint x: 718, endPoint y: 531, distance: 23.1
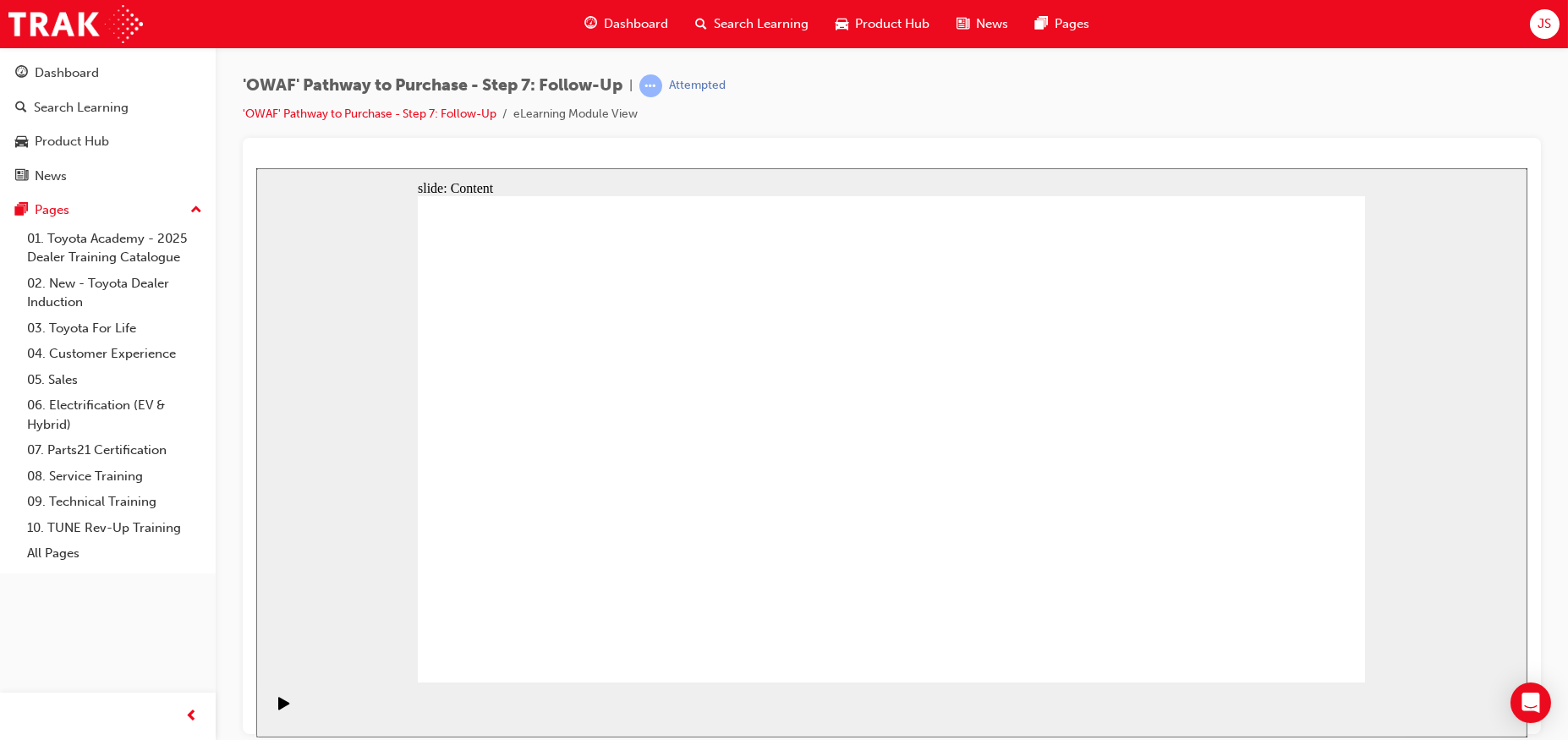
drag, startPoint x: 1069, startPoint y: 325, endPoint x: 1179, endPoint y: 325, distance: 110.0
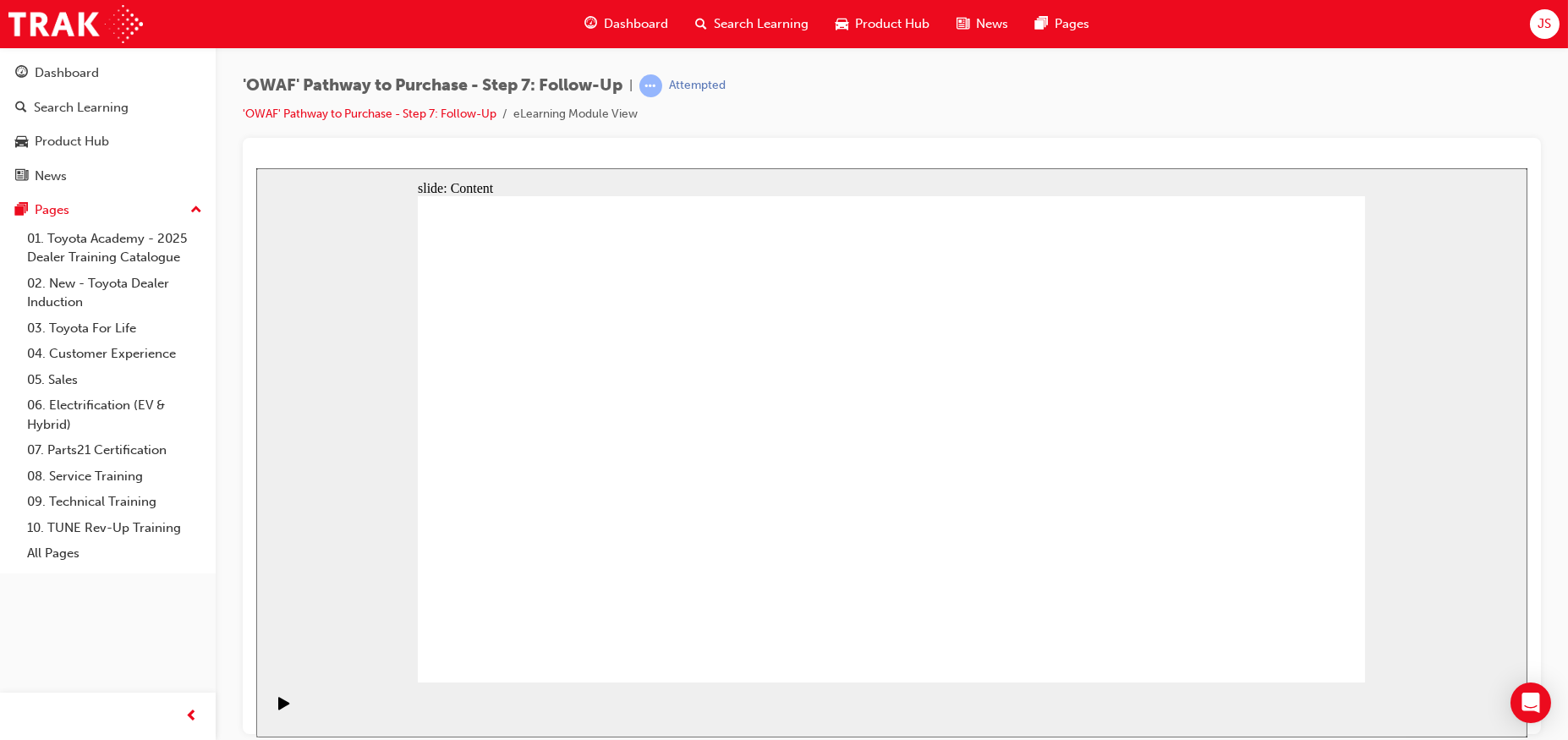
drag, startPoint x: 1314, startPoint y: 647, endPoint x: 1278, endPoint y: 651, distance: 36.2
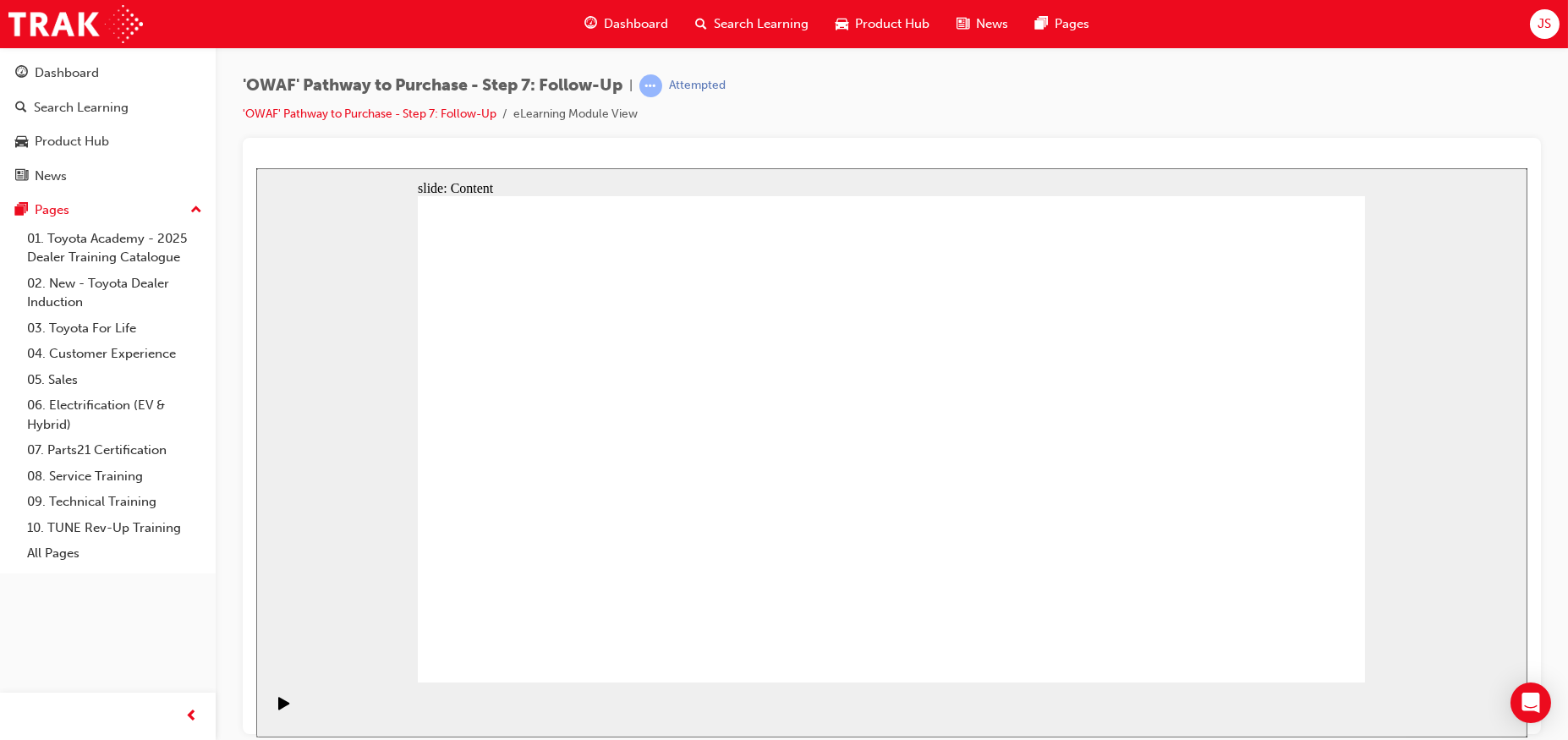
drag, startPoint x: 941, startPoint y: 316, endPoint x: 946, endPoint y: 345, distance: 29.4
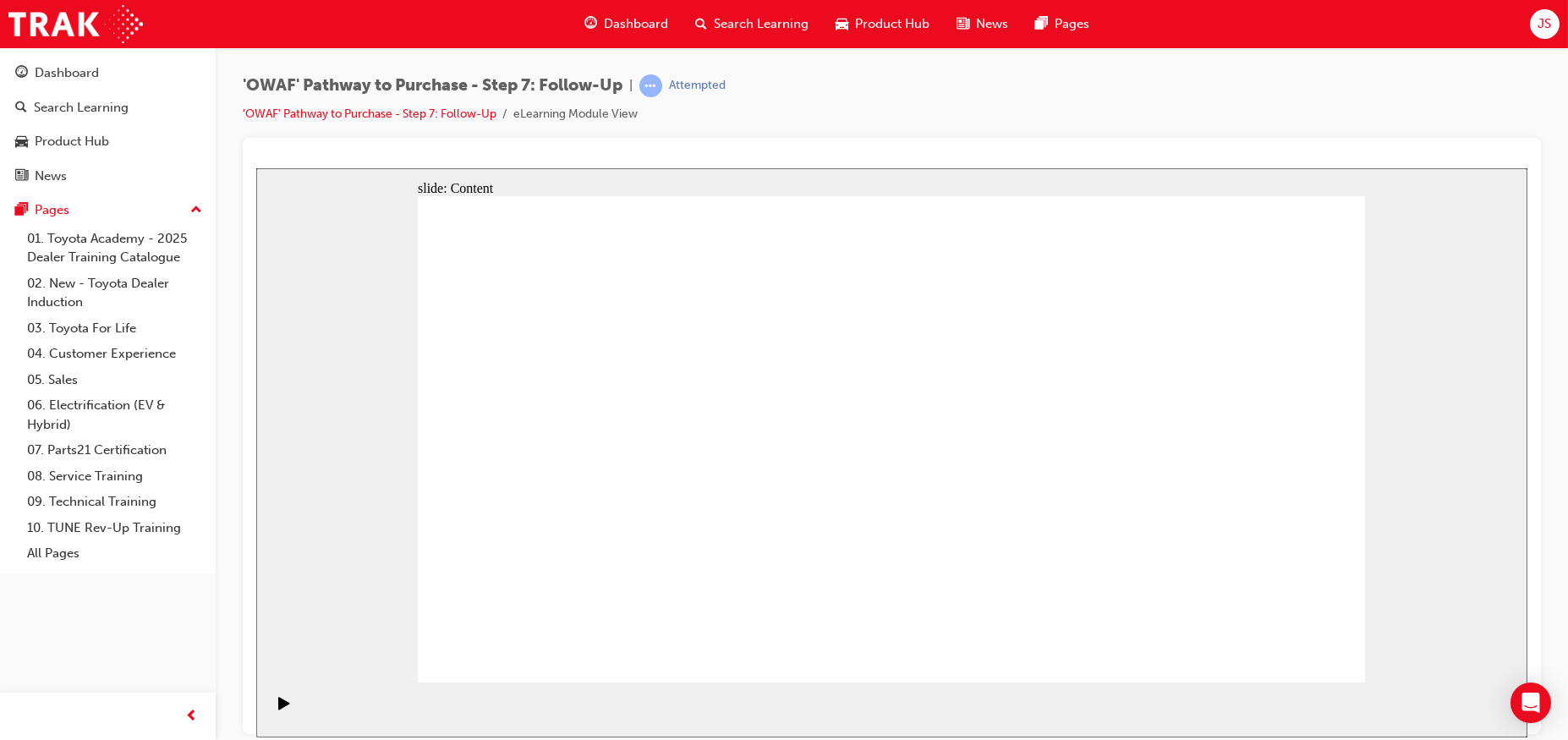
drag, startPoint x: 949, startPoint y: 453, endPoint x: 943, endPoint y: 499, distance: 46.4
drag, startPoint x: 943, startPoint y: 500, endPoint x: 944, endPoint y: 524, distance: 24.0
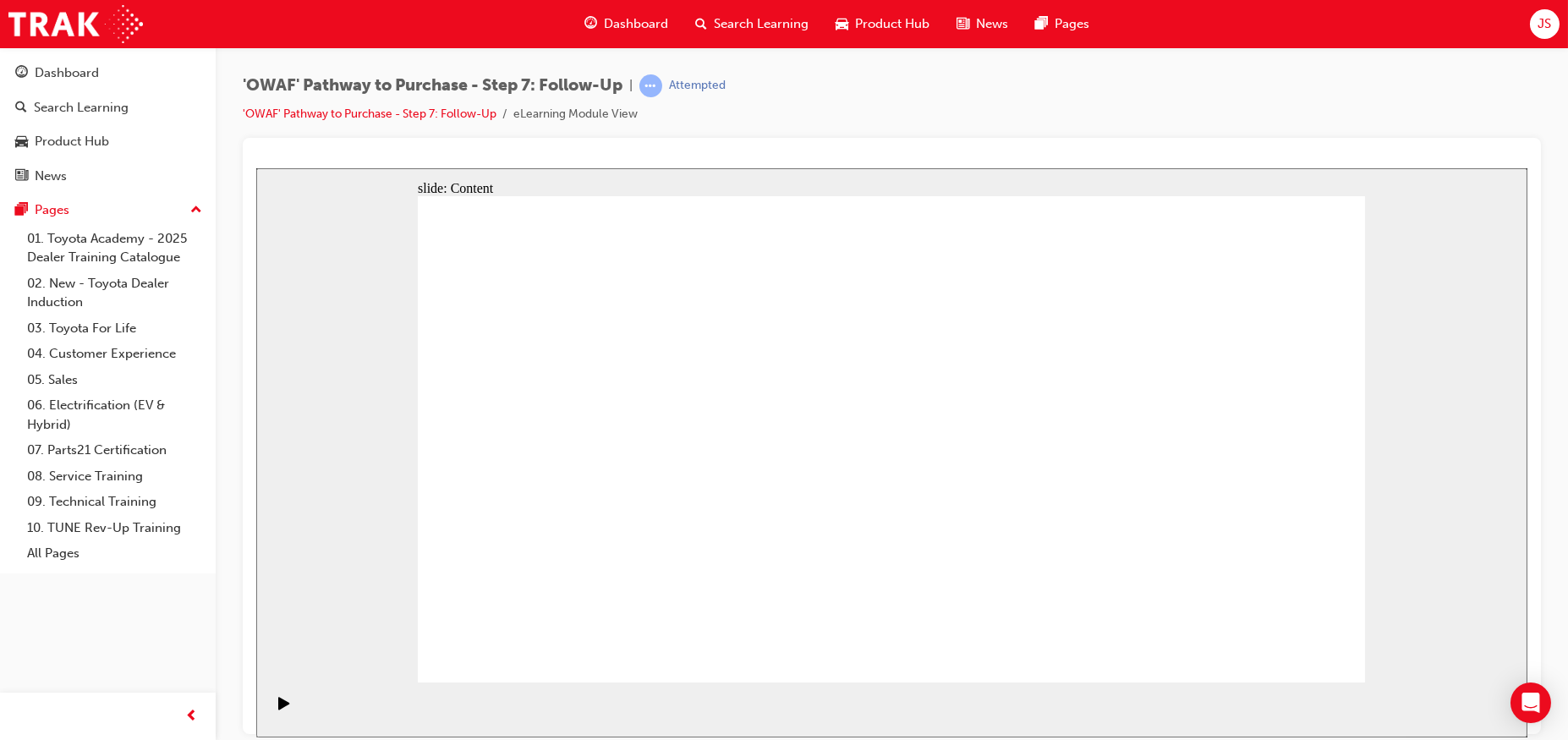
drag, startPoint x: 1185, startPoint y: 250, endPoint x: 1176, endPoint y: 262, distance: 15.0
drag, startPoint x: 923, startPoint y: 322, endPoint x: 978, endPoint y: 325, distance: 55.1
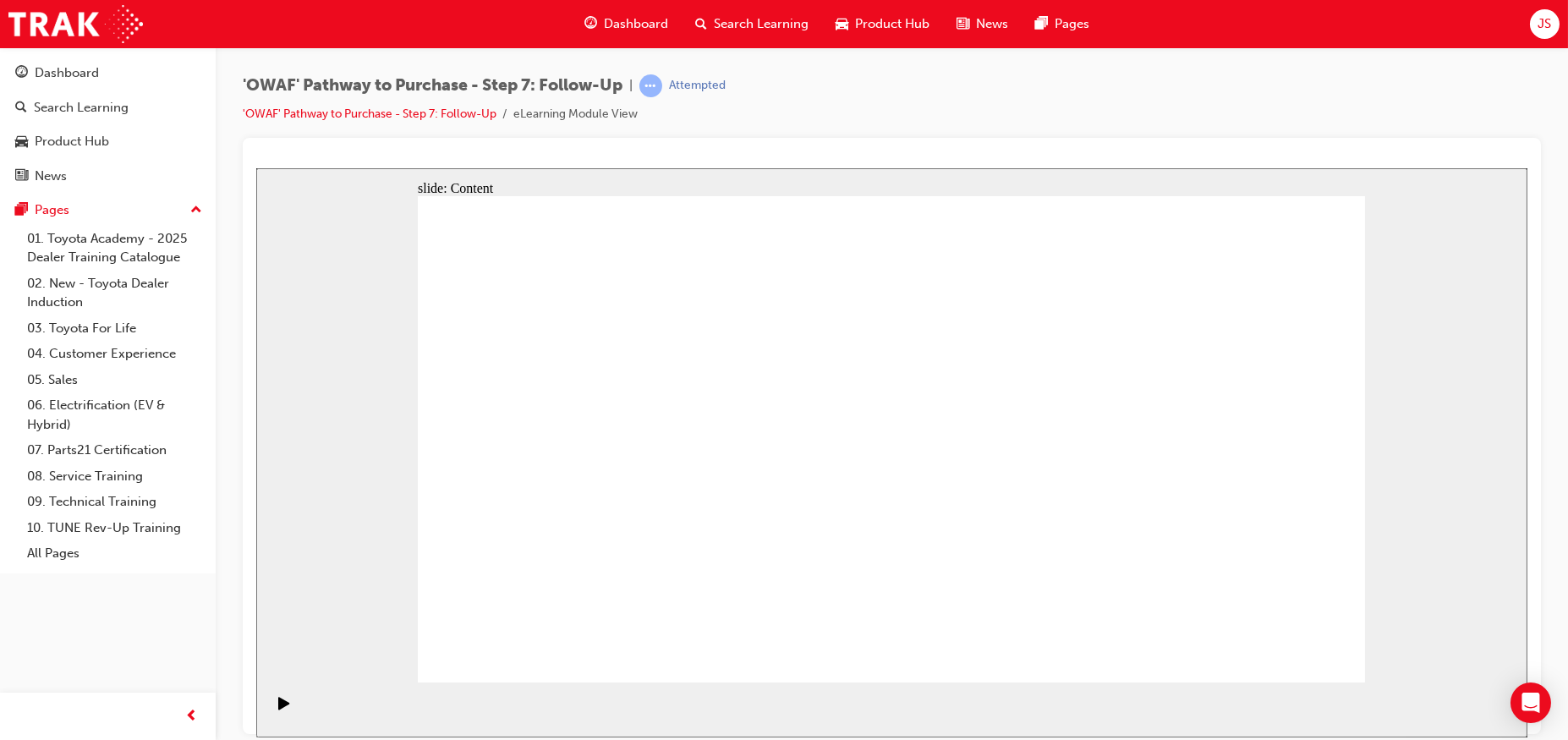
drag, startPoint x: 929, startPoint y: 350, endPoint x: 813, endPoint y: 358, distance: 116.3
